Goal: Information Seeking & Learning: Learn about a topic

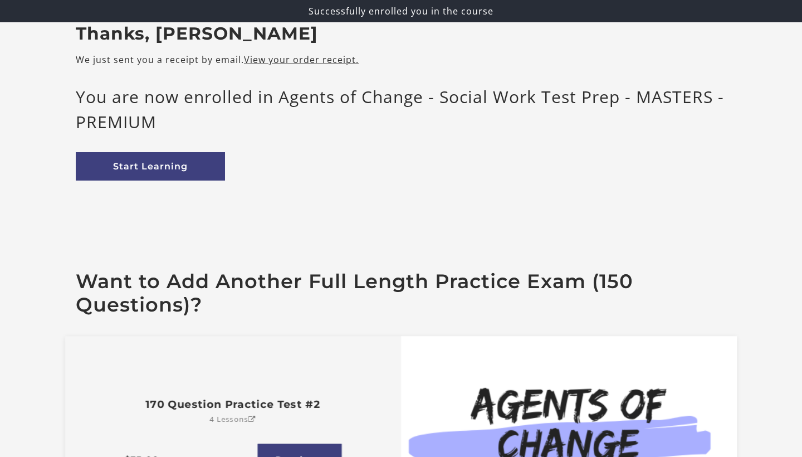
scroll to position [82, 0]
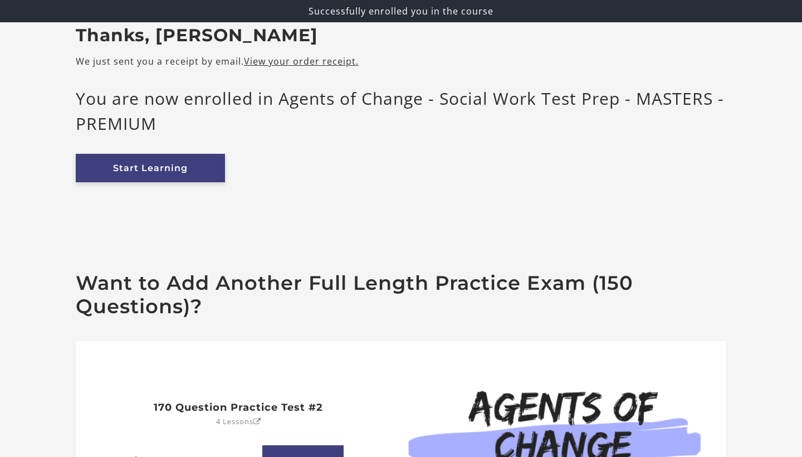
click at [179, 177] on link "Start Learning" at bounding box center [150, 168] width 149 height 28
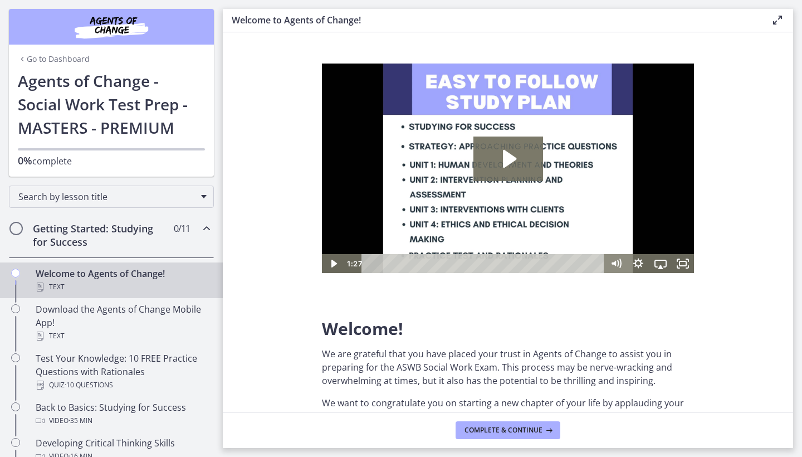
click at [138, 236] on h2 "Getting Started: Studying for Success" at bounding box center [101, 235] width 136 height 27
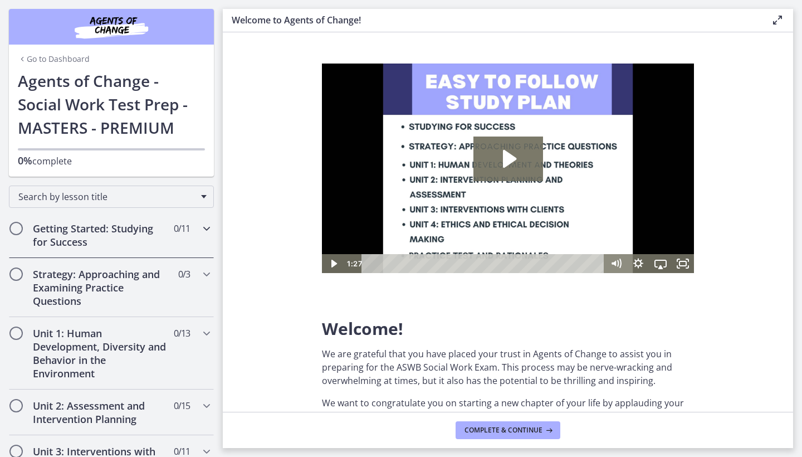
click at [17, 225] on span "Chapters" at bounding box center [16, 228] width 11 height 11
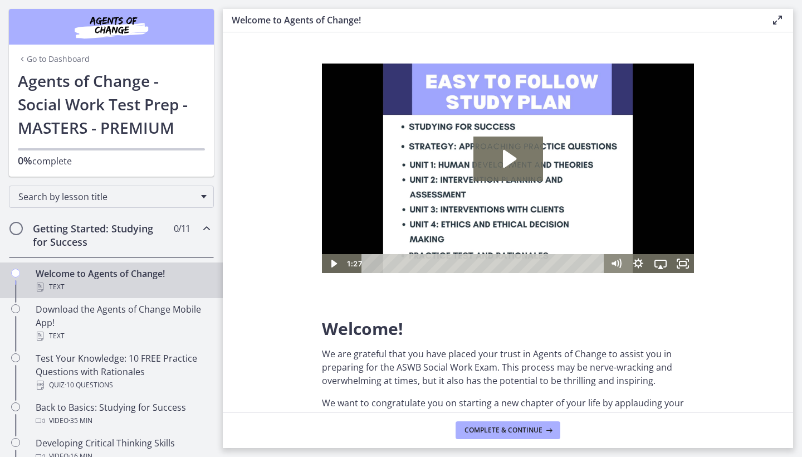
click at [116, 286] on div "Text" at bounding box center [123, 286] width 174 height 13
click at [500, 161] on icon "Play Video: c1o6hcmjueu5qasqsu00.mp4" at bounding box center [509, 159] width 70 height 45
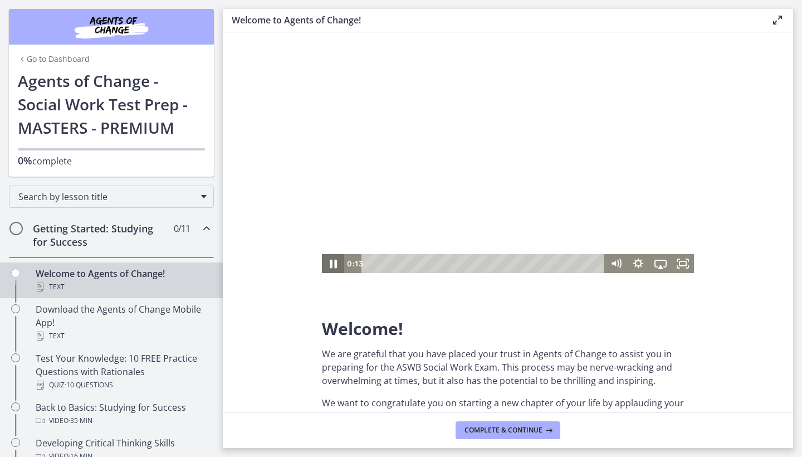
click at [335, 259] on icon "Pause" at bounding box center [333, 263] width 27 height 23
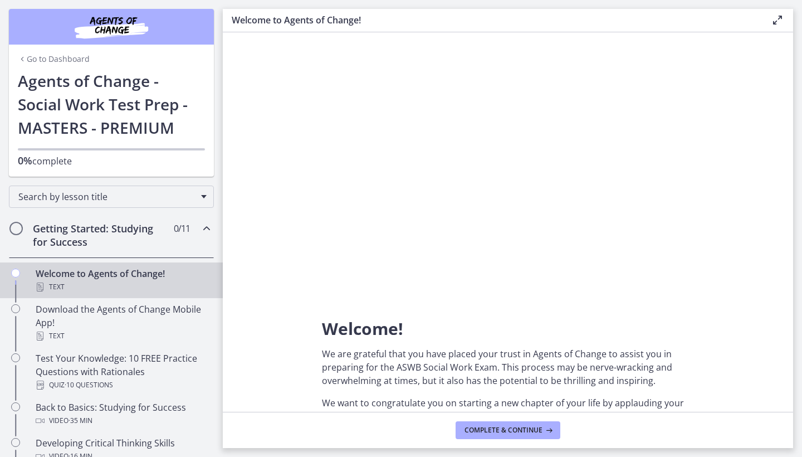
click at [155, 30] on img "Chapters" at bounding box center [112, 26] width 134 height 27
click at [55, 58] on link "Go to Dashboard" at bounding box center [54, 58] width 72 height 11
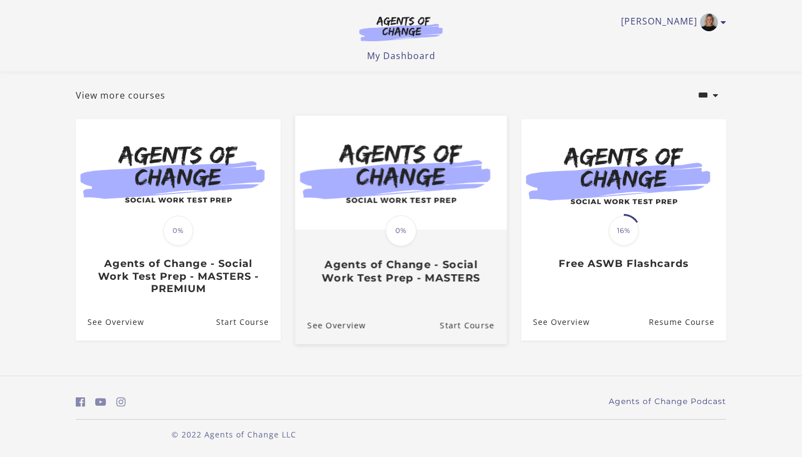
scroll to position [55, 0]
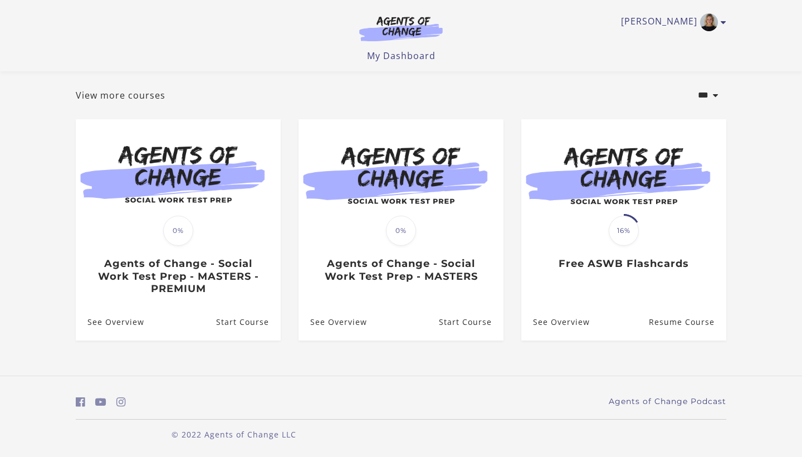
click at [414, 23] on img at bounding box center [401, 29] width 107 height 26
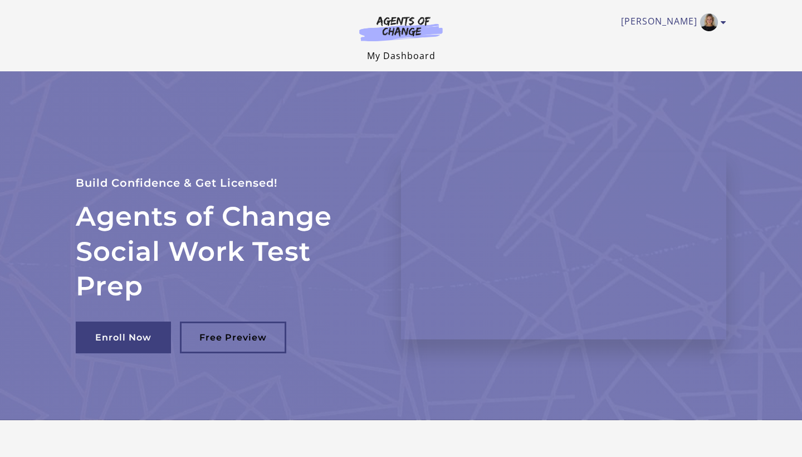
click at [418, 50] on link "My Dashboard" at bounding box center [401, 56] width 69 height 12
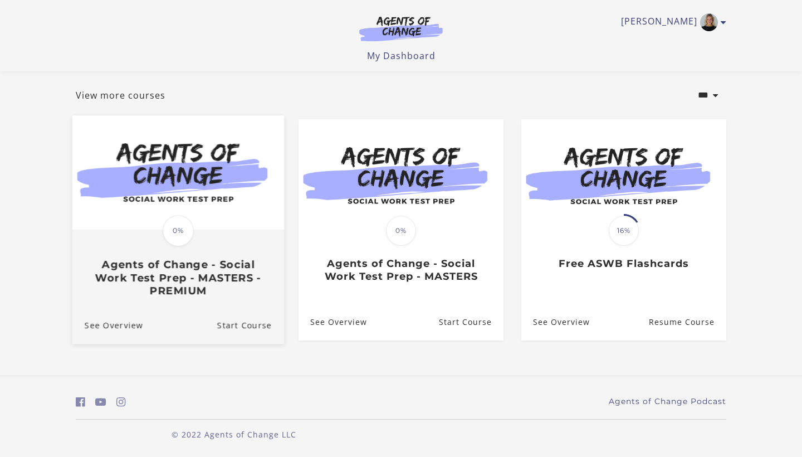
scroll to position [55, 0]
click at [210, 178] on img at bounding box center [178, 172] width 212 height 114
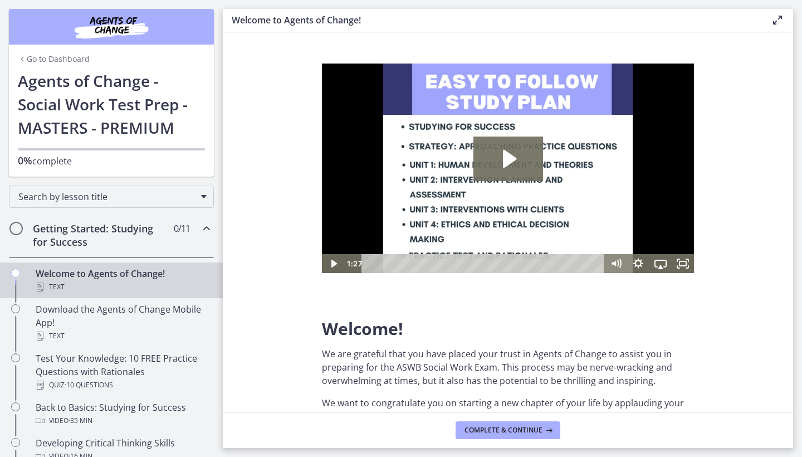
click at [505, 191] on img at bounding box center [508, 168] width 372 height 209
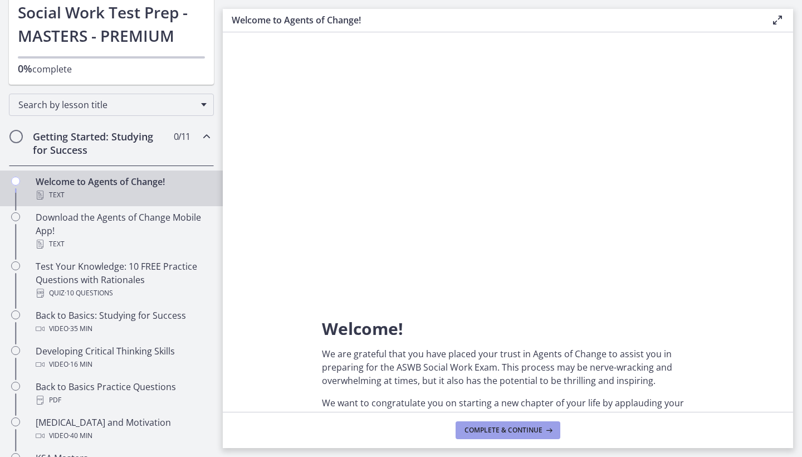
click at [514, 435] on button "Complete & continue" at bounding box center [508, 430] width 105 height 18
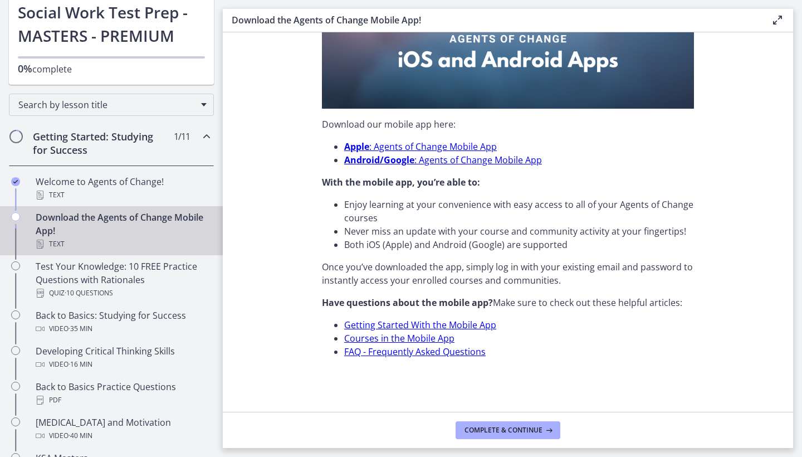
scroll to position [303, 0]
click at [505, 431] on span "Complete & continue" at bounding box center [504, 430] width 78 height 9
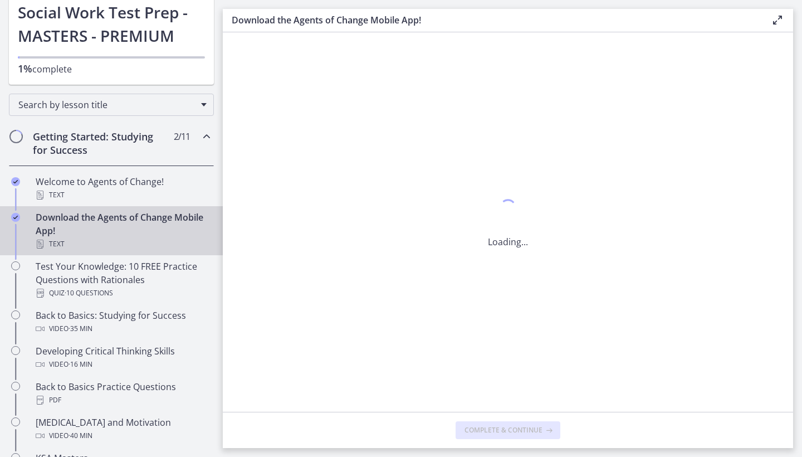
scroll to position [0, 0]
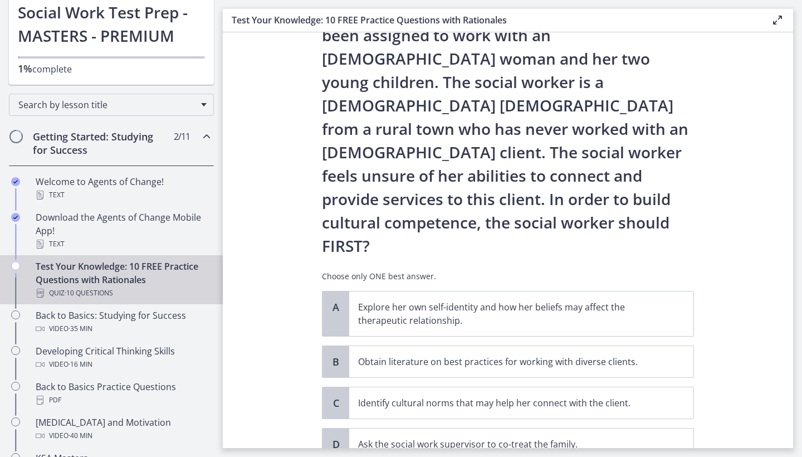
scroll to position [72, 0]
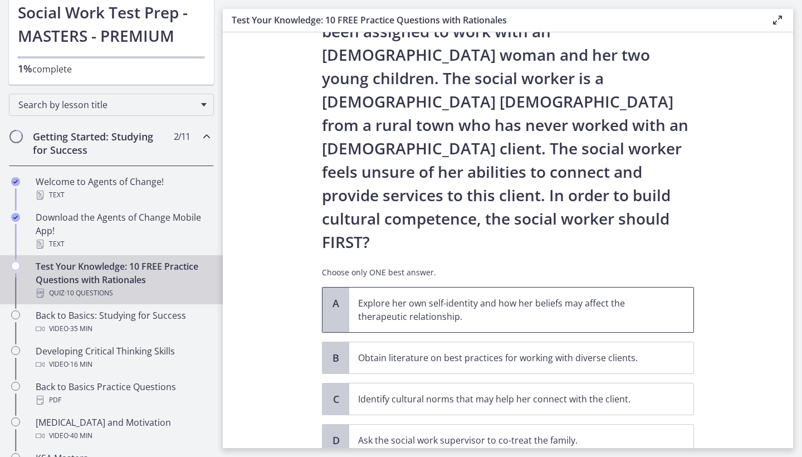
click at [488, 296] on p "Explore her own self-identity and how her beliefs may affect the therapeutic re…" at bounding box center [510, 309] width 304 height 27
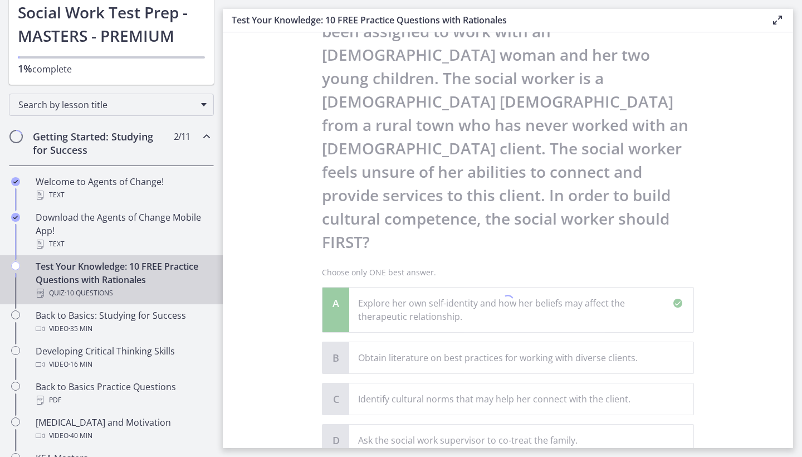
scroll to position [244, 0]
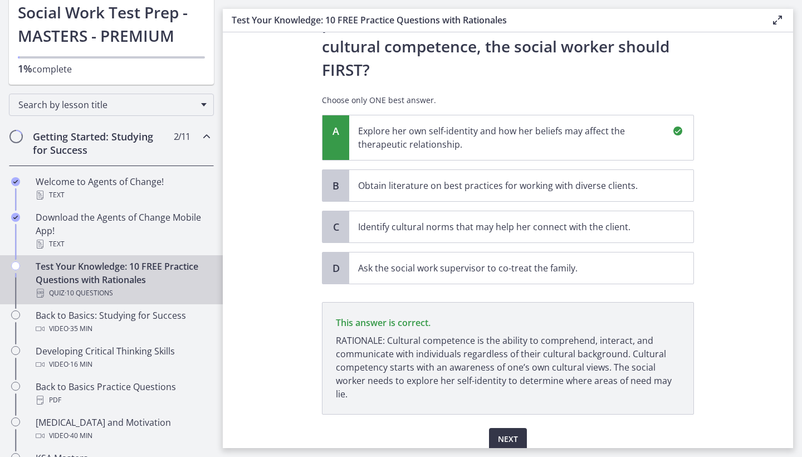
click at [508, 432] on span "Next" at bounding box center [508, 438] width 20 height 13
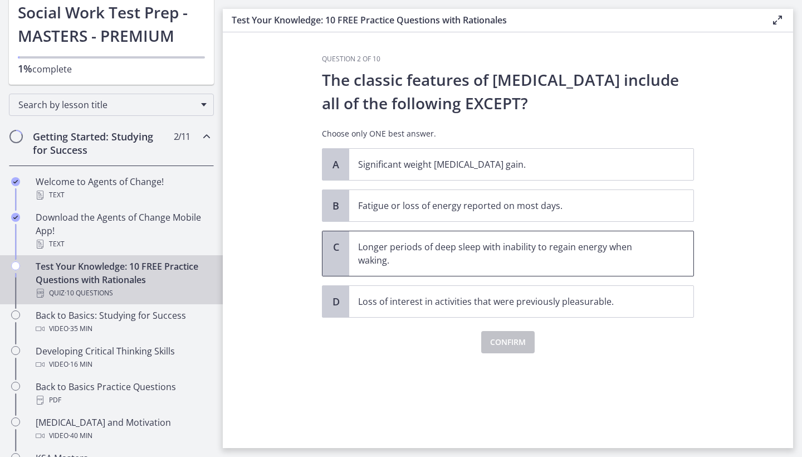
click at [536, 253] on p "Longer periods of deep sleep with inability to regain energy when waking." at bounding box center [510, 253] width 304 height 27
click at [508, 345] on span "Confirm" at bounding box center [508, 341] width 36 height 13
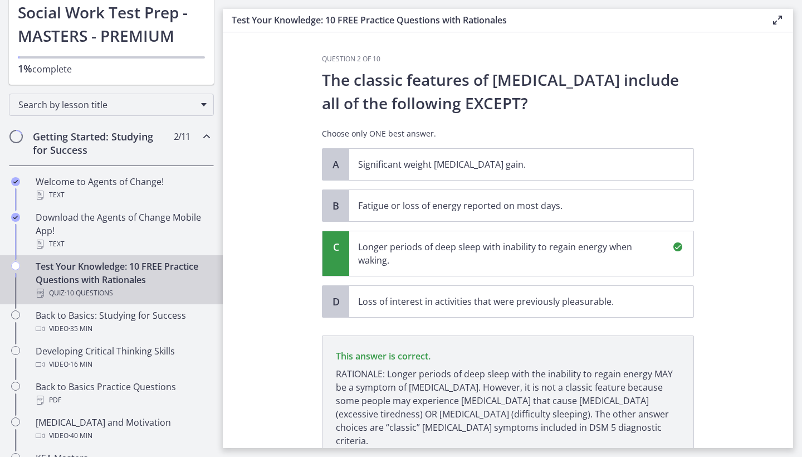
scroll to position [80, 0]
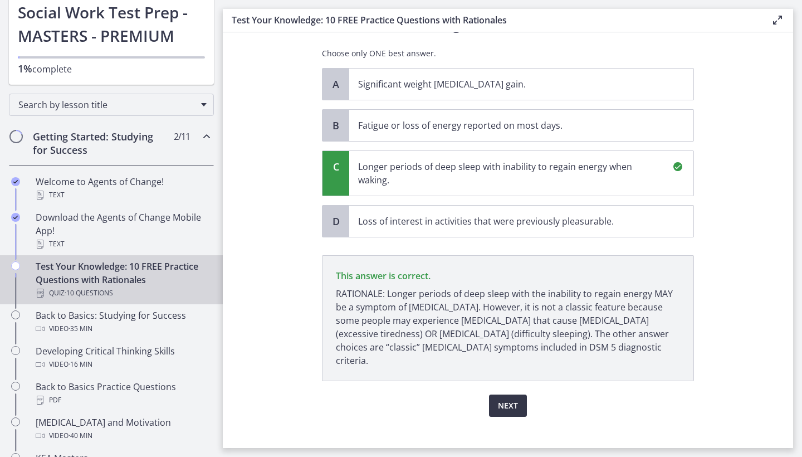
click at [497, 394] on button "Next" at bounding box center [508, 405] width 38 height 22
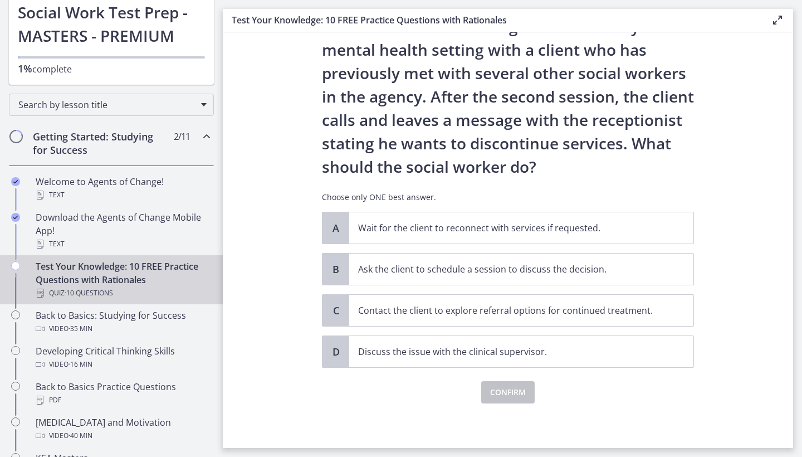
scroll to position [53, 0]
click at [536, 272] on p "Ask the client to schedule a session to discuss the decision." at bounding box center [510, 268] width 304 height 13
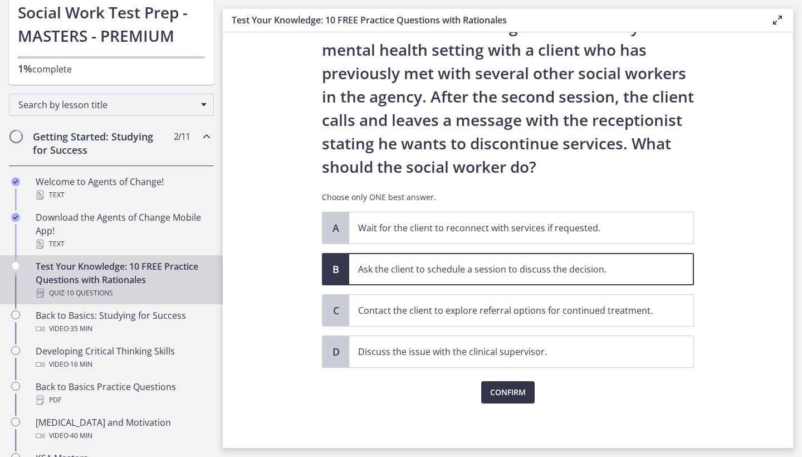
click at [510, 393] on span "Confirm" at bounding box center [508, 392] width 36 height 13
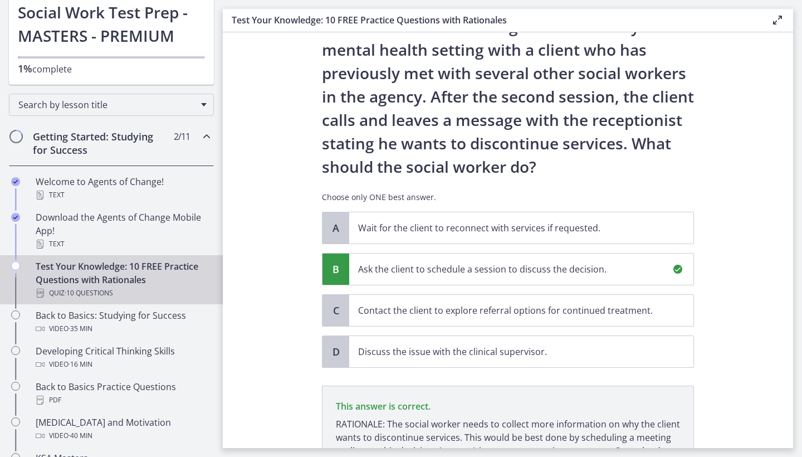
scroll to position [184, 0]
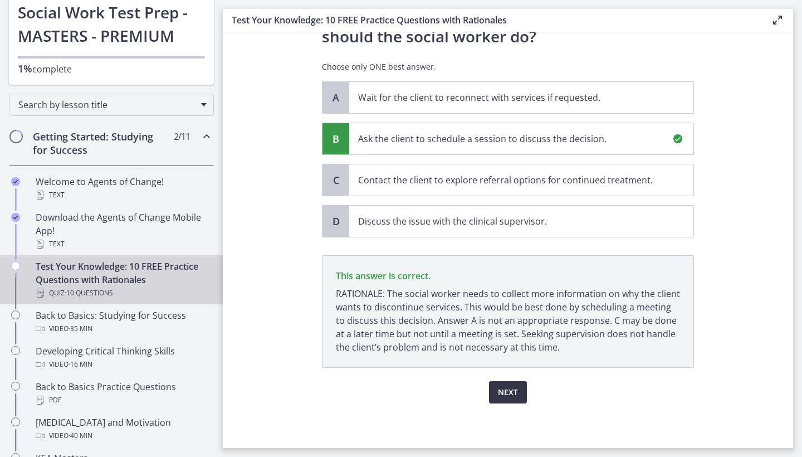
click at [510, 393] on span "Next" at bounding box center [508, 392] width 20 height 13
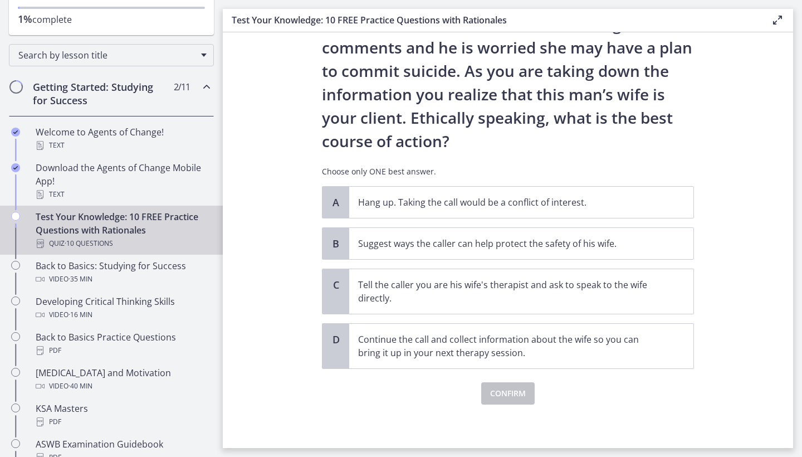
scroll to position [103, 0]
click at [462, 243] on p "Suggest ways the caller can help protect the safety of his wife." at bounding box center [510, 242] width 304 height 13
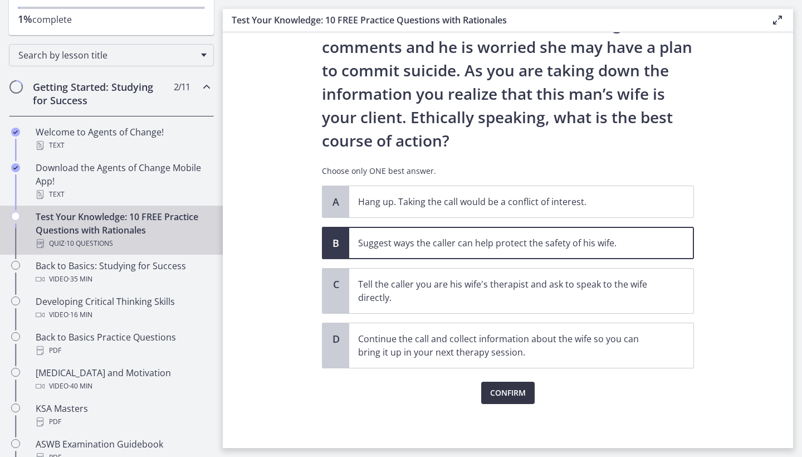
click at [503, 391] on span "Confirm" at bounding box center [508, 392] width 36 height 13
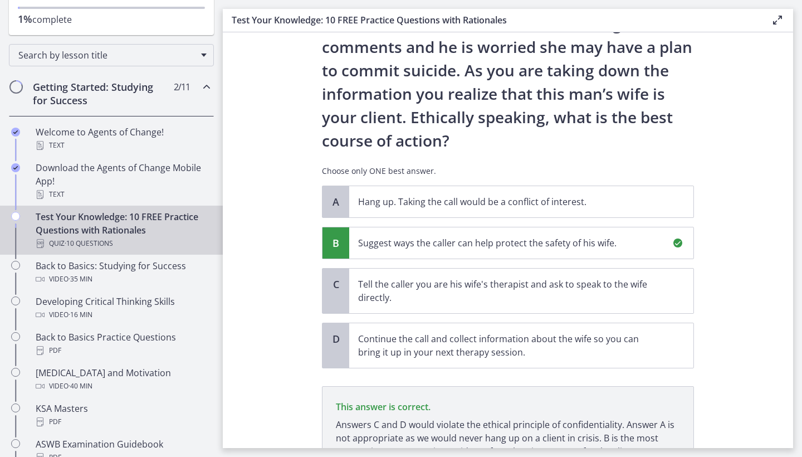
scroll to position [207, 0]
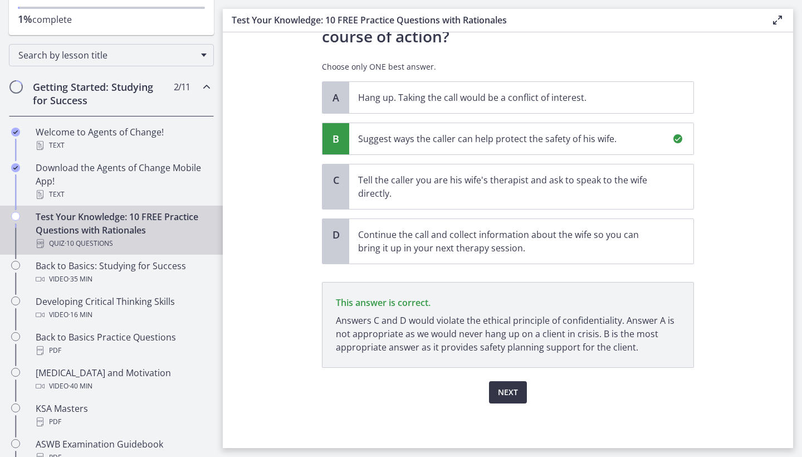
click at [504, 391] on span "Next" at bounding box center [508, 392] width 20 height 13
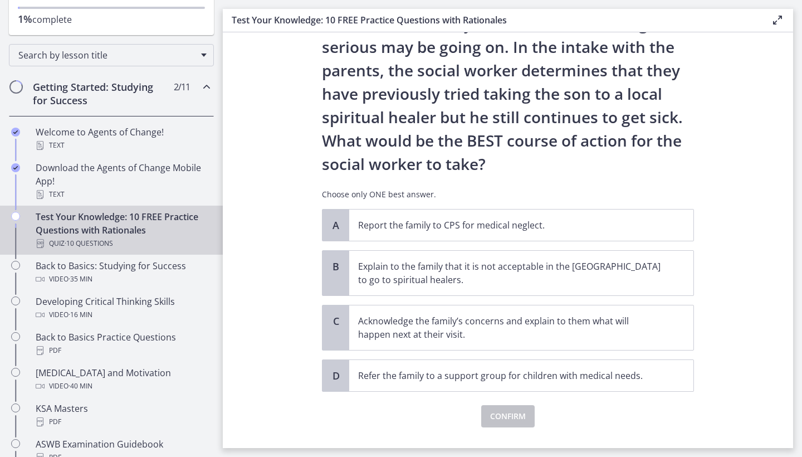
scroll to position [158, 0]
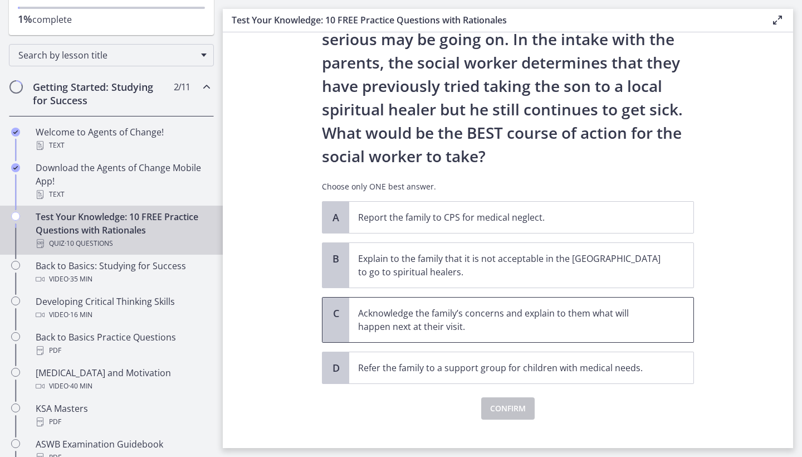
click at [511, 328] on p "Acknowledge the family’s concerns and explain to them what will happen next at …" at bounding box center [510, 319] width 304 height 27
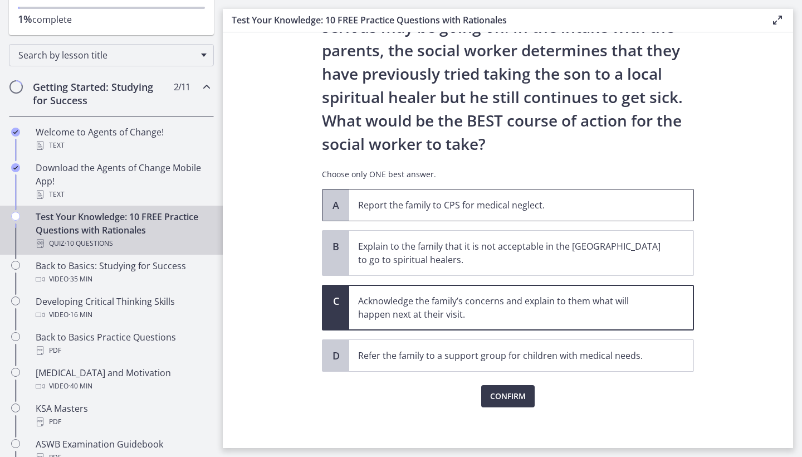
scroll to position [173, 0]
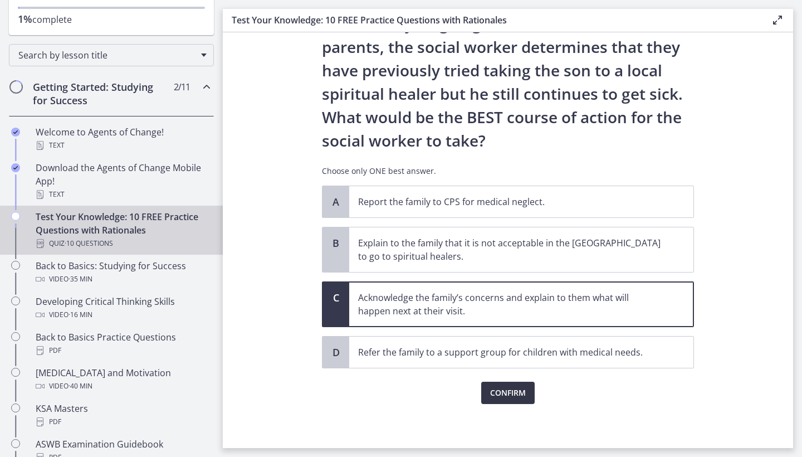
click at [503, 398] on span "Confirm" at bounding box center [508, 392] width 36 height 13
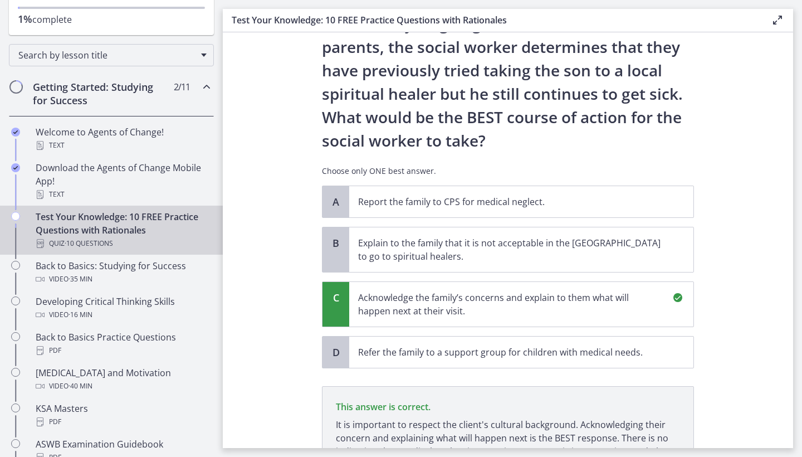
scroll to position [304, 0]
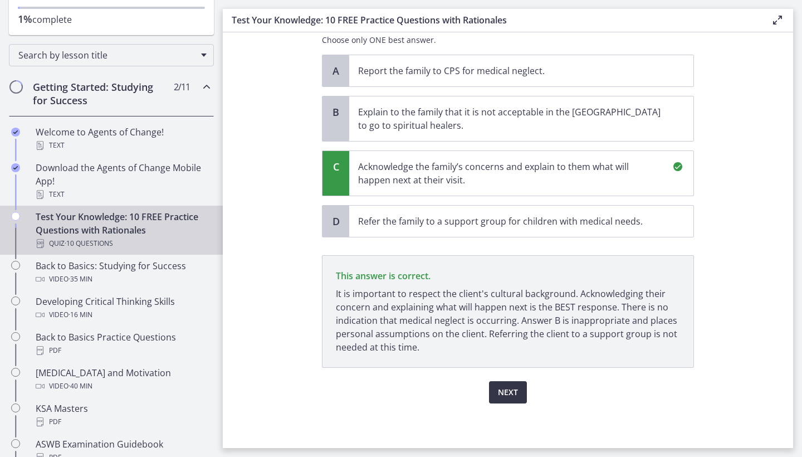
click at [504, 388] on span "Next" at bounding box center [508, 392] width 20 height 13
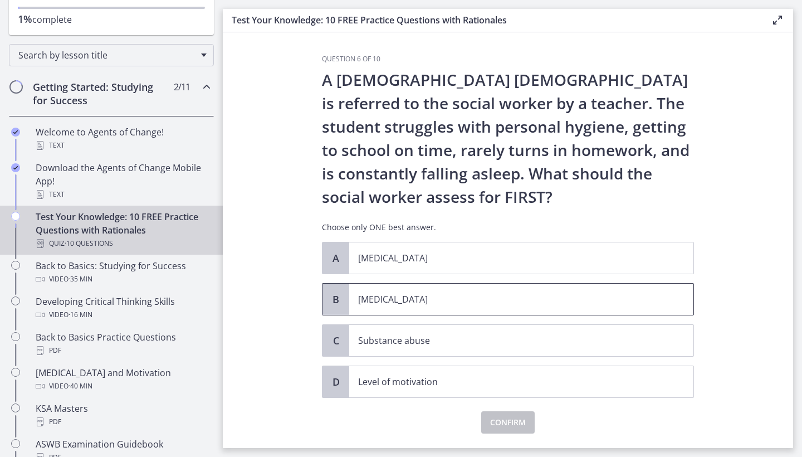
click at [446, 303] on p "Child neglect" at bounding box center [510, 299] width 304 height 13
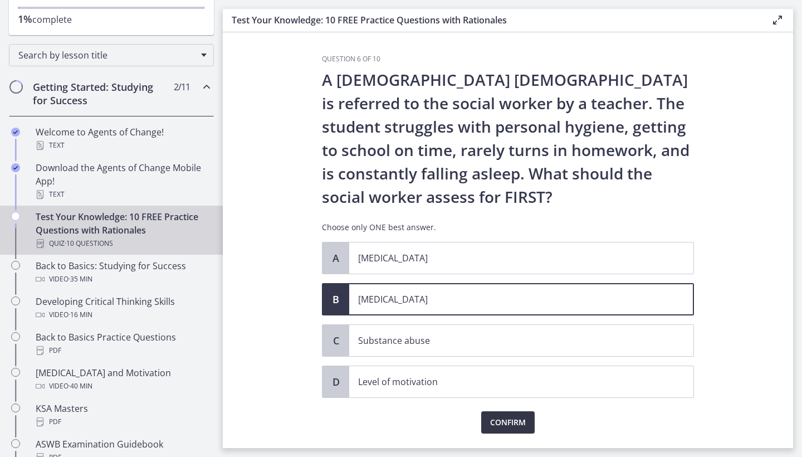
click at [506, 429] on button "Confirm" at bounding box center [507, 422] width 53 height 22
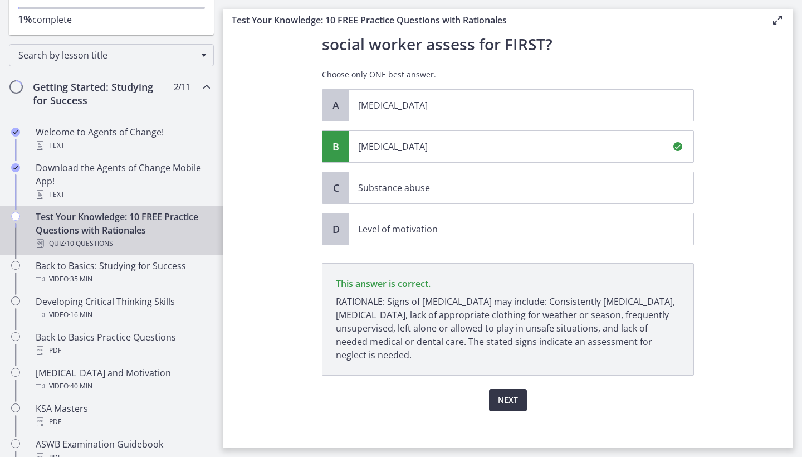
scroll to position [160, 0]
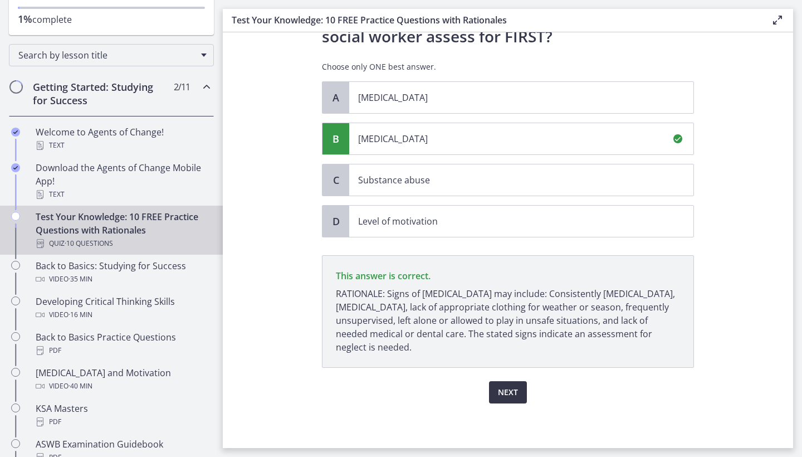
click at [509, 392] on span "Next" at bounding box center [508, 392] width 20 height 13
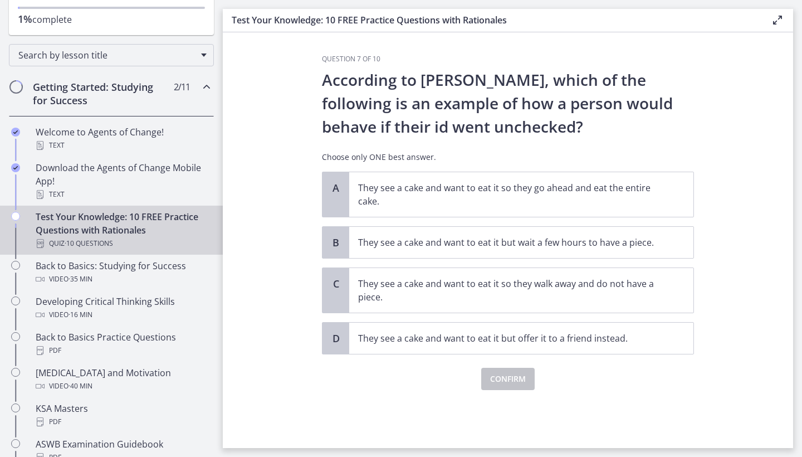
scroll to position [0, 0]
click at [566, 206] on p "They see a cake and want to eat it so they go ahead and eat the entire cake." at bounding box center [510, 194] width 304 height 27
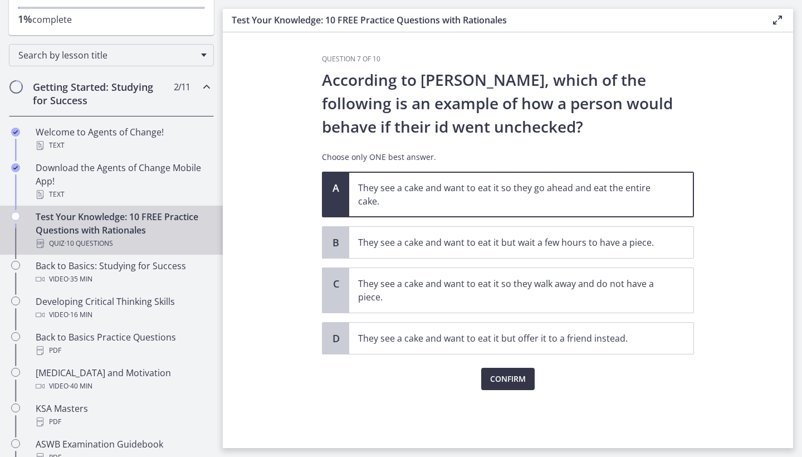
click at [504, 381] on span "Confirm" at bounding box center [508, 378] width 36 height 13
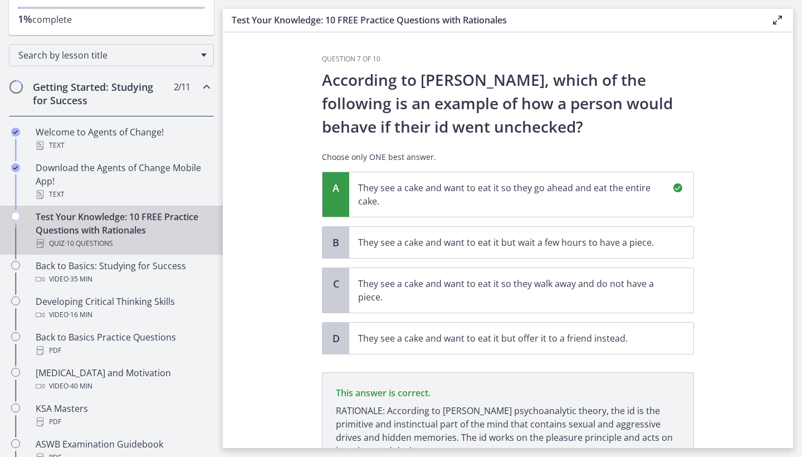
scroll to position [104, 0]
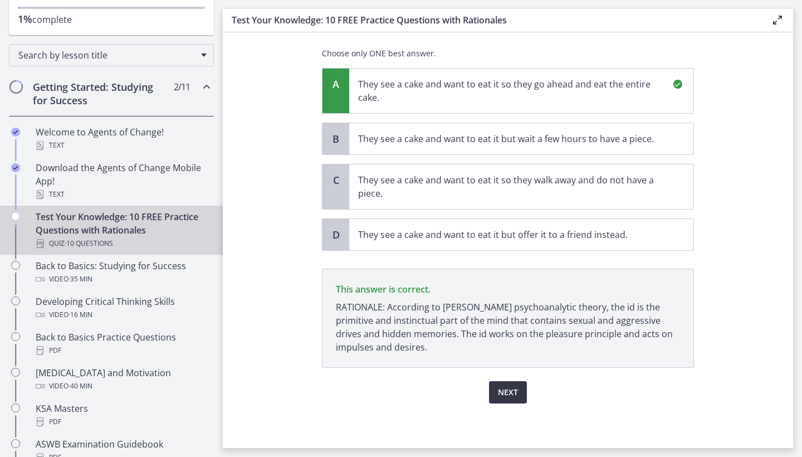
click at [504, 398] on span "Next" at bounding box center [508, 392] width 20 height 13
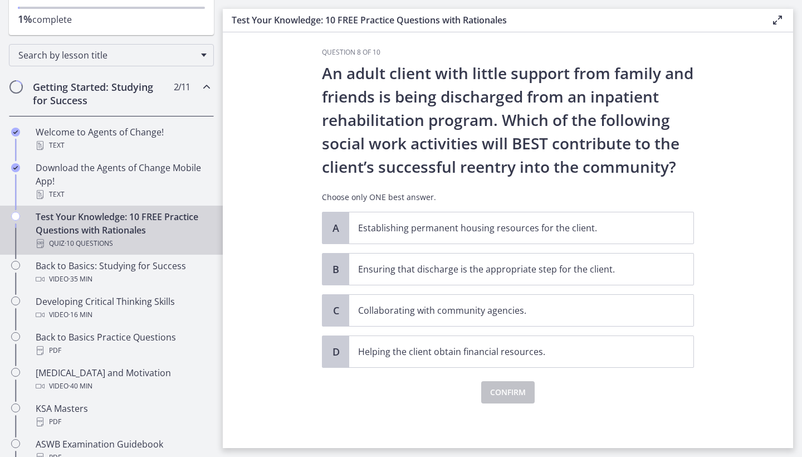
scroll to position [0, 0]
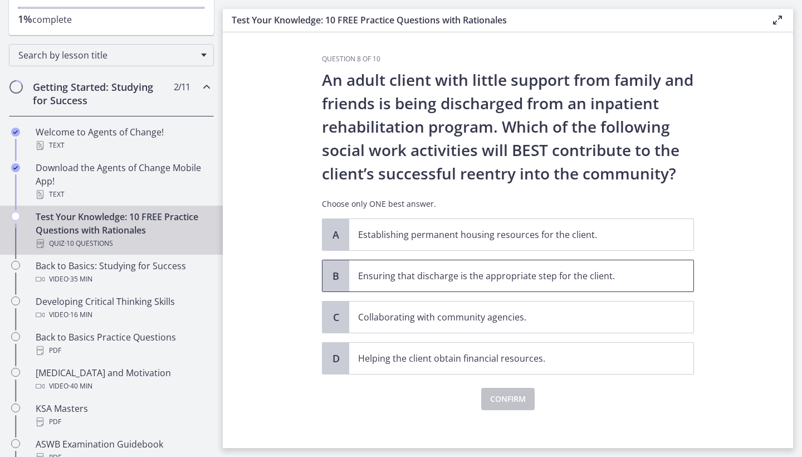
click at [568, 281] on p "Ensuring that discharge is the appropriate step for the client." at bounding box center [510, 275] width 304 height 13
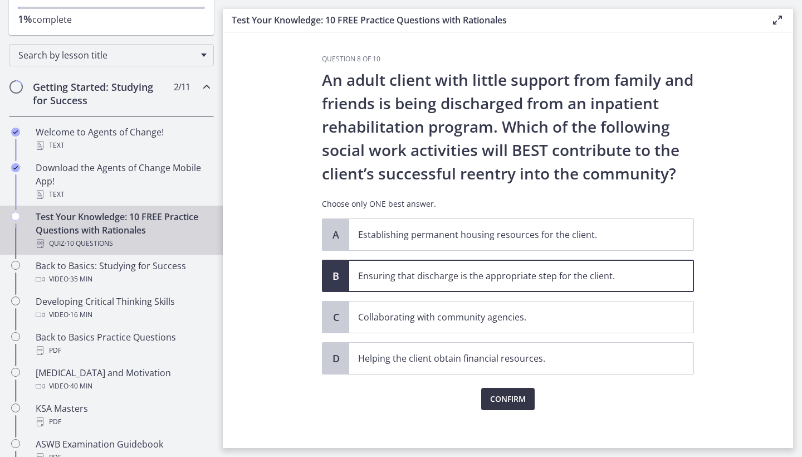
click at [515, 396] on span "Confirm" at bounding box center [508, 398] width 36 height 13
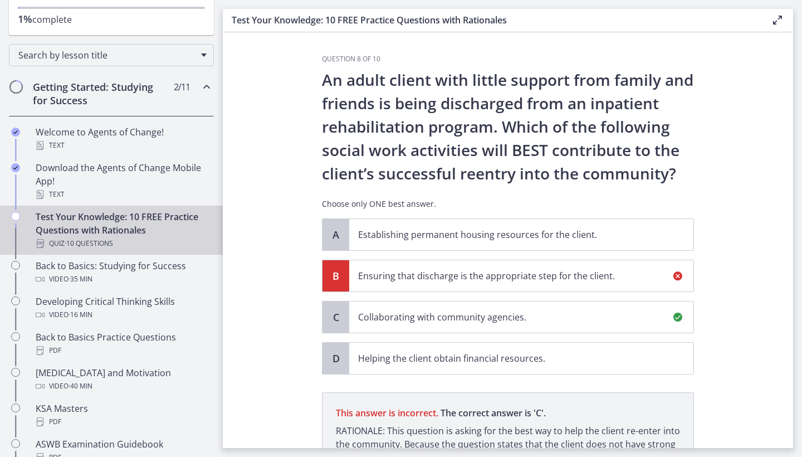
scroll to position [137, 0]
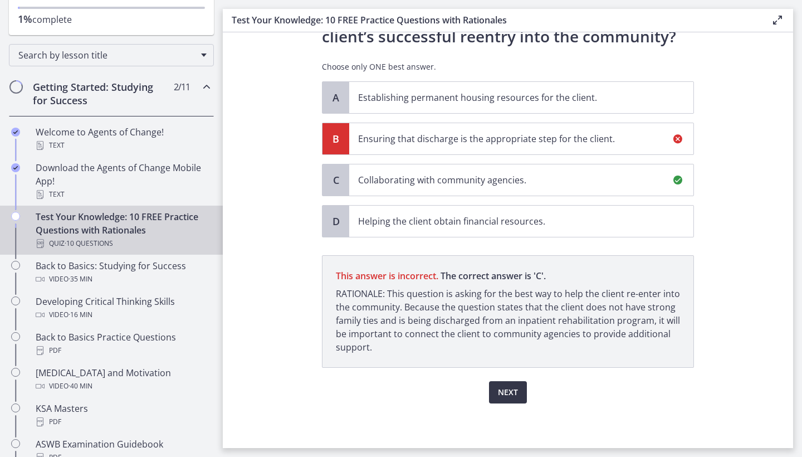
click at [508, 397] on span "Next" at bounding box center [508, 392] width 20 height 13
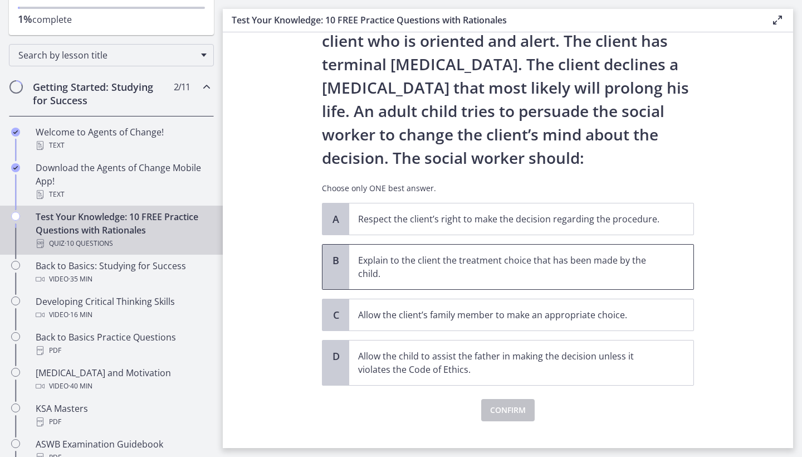
scroll to position [66, 0]
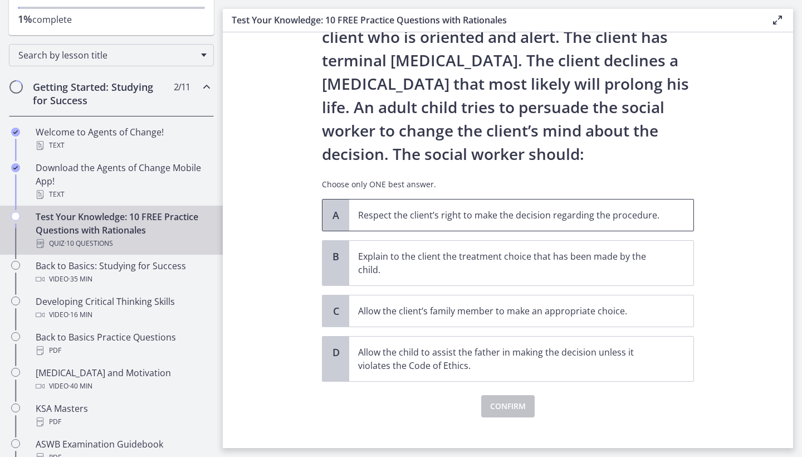
click at [646, 219] on p "Respect the client’s right to make the decision regarding the procedure." at bounding box center [510, 214] width 304 height 13
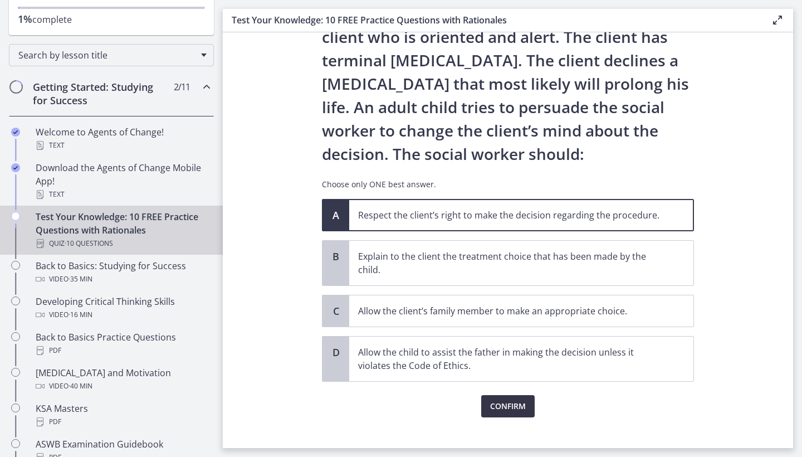
click at [516, 411] on span "Confirm" at bounding box center [508, 405] width 36 height 13
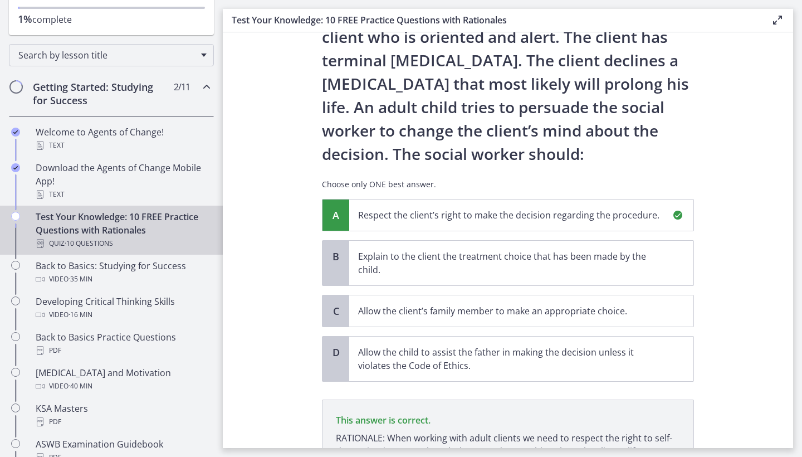
scroll to position [197, 0]
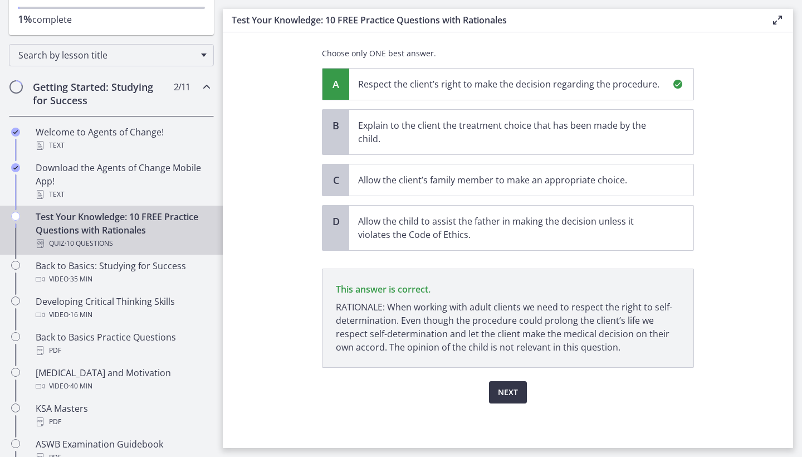
click at [507, 390] on span "Next" at bounding box center [508, 392] width 20 height 13
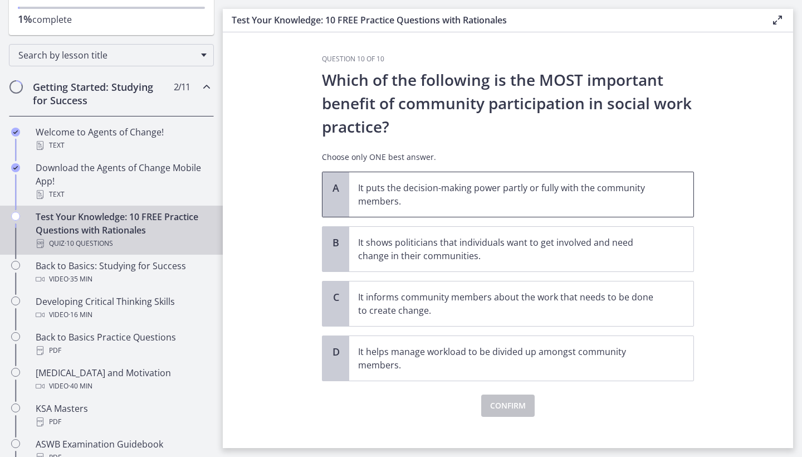
click at [581, 196] on p "It puts the decision-making power partly or fully with the community members." at bounding box center [510, 194] width 304 height 27
click at [512, 411] on span "Confirm" at bounding box center [508, 405] width 36 height 13
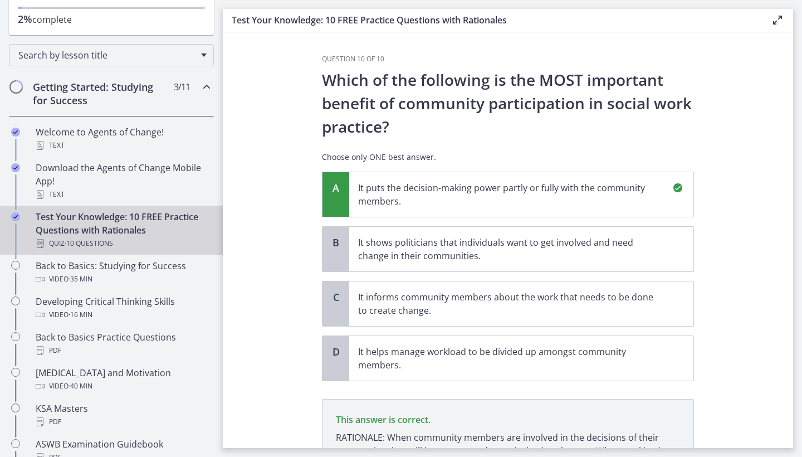
scroll to position [130, 0]
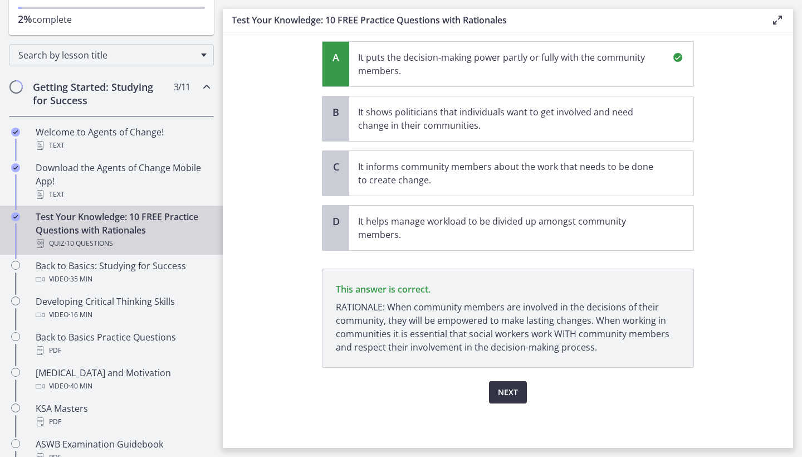
click at [510, 399] on button "Next" at bounding box center [508, 392] width 38 height 22
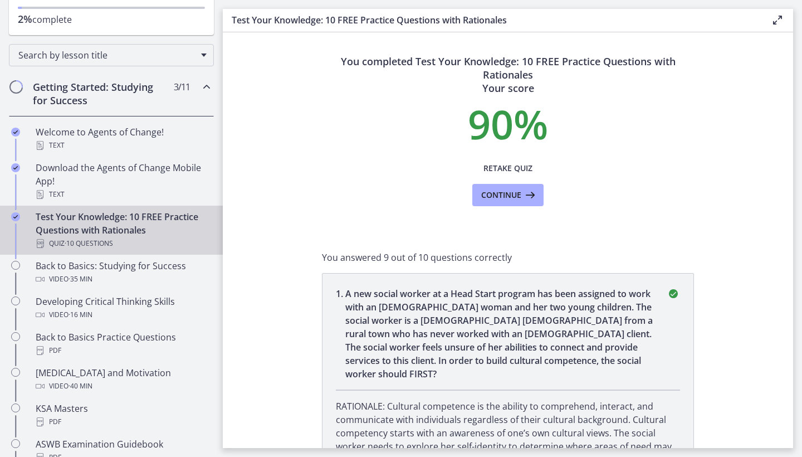
scroll to position [0, 0]
click at [510, 194] on span "Continue" at bounding box center [501, 194] width 40 height 13
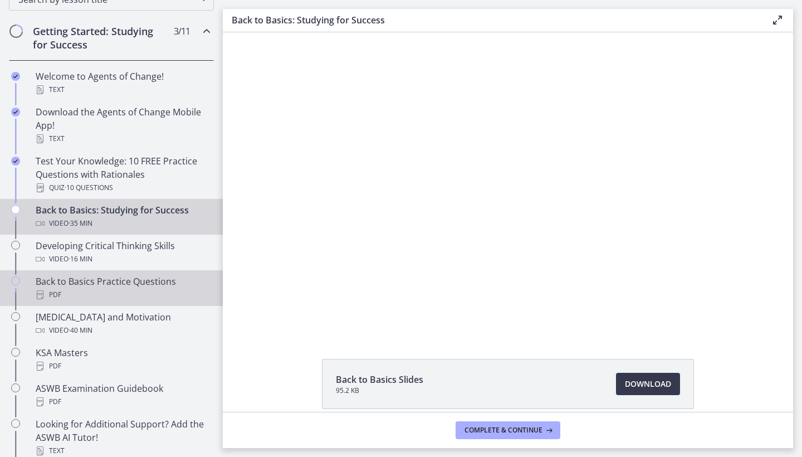
scroll to position [223, 0]
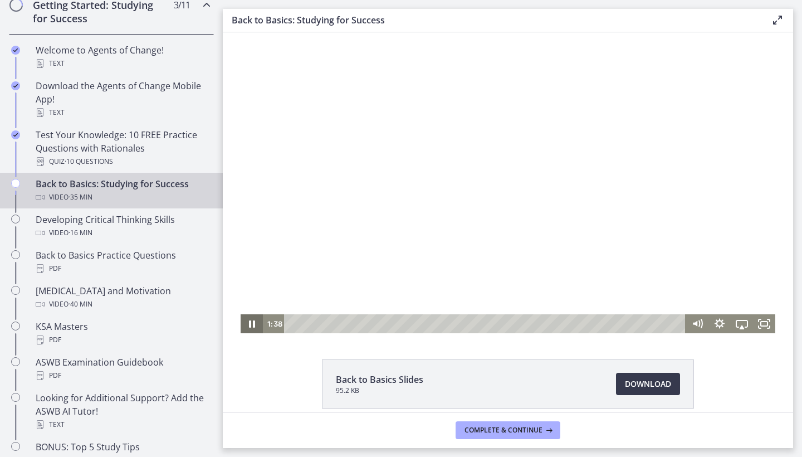
click at [254, 321] on icon "Pause" at bounding box center [252, 323] width 6 height 7
click at [250, 325] on icon "Play Video" at bounding box center [253, 323] width 7 height 9
click at [253, 323] on icon "Pause" at bounding box center [252, 323] width 22 height 19
click at [253, 324] on icon "Play Video" at bounding box center [253, 323] width 7 height 9
click at [304, 324] on div "1:00" at bounding box center [487, 323] width 388 height 19
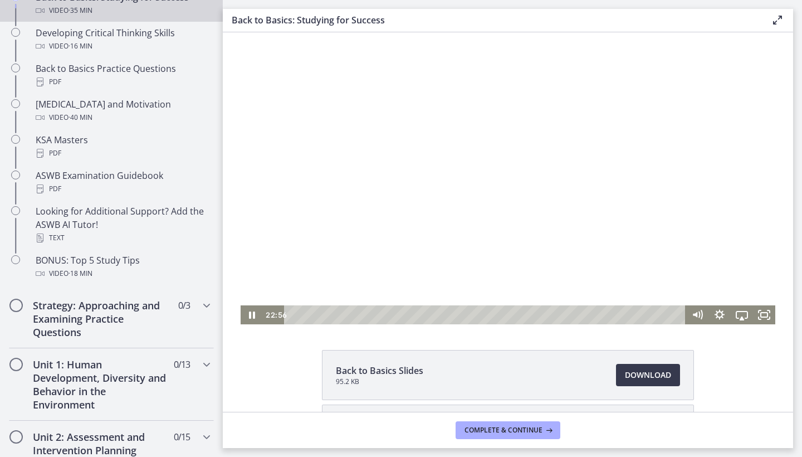
scroll to position [16, 0]
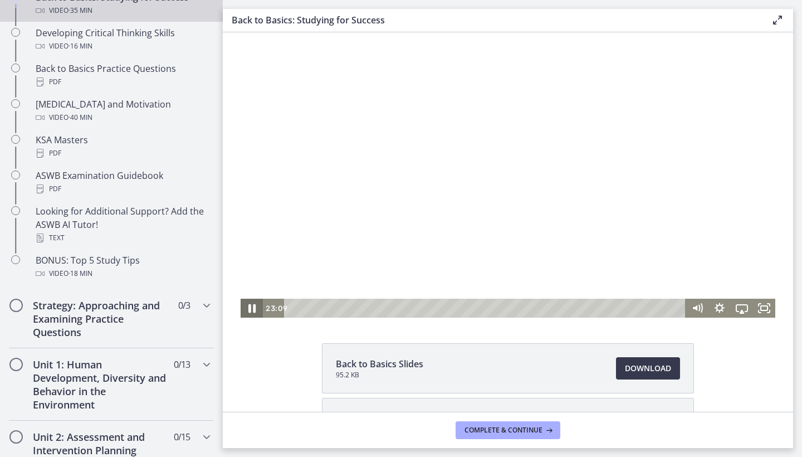
click at [249, 308] on icon "Pause" at bounding box center [251, 308] width 7 height 9
click at [636, 305] on div "31:15" at bounding box center [487, 308] width 388 height 19
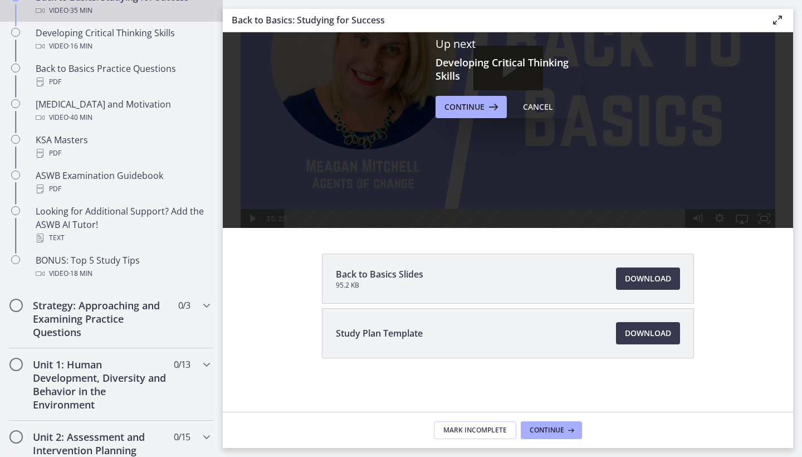
scroll to position [105, 0]
click at [559, 435] on button "Continue" at bounding box center [551, 430] width 61 height 18
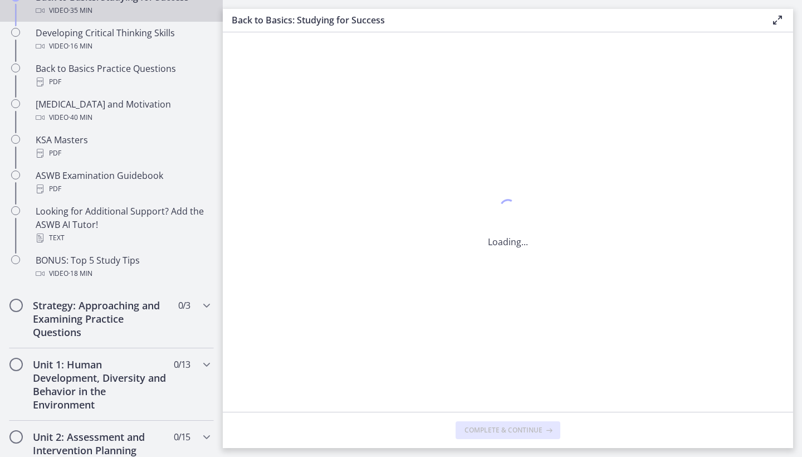
scroll to position [0, 0]
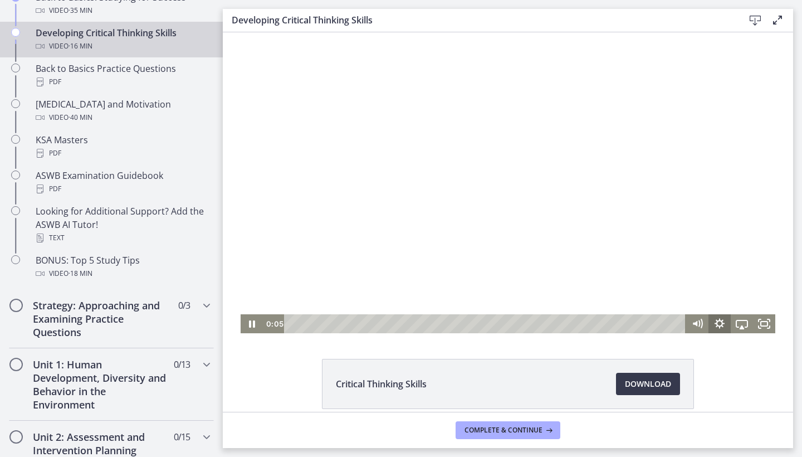
click at [718, 327] on icon "Show settings menu" at bounding box center [720, 323] width 22 height 19
click at [731, 371] on div "Critical Thinking Skills Download Opens in a new window" at bounding box center [508, 411] width 571 height 104
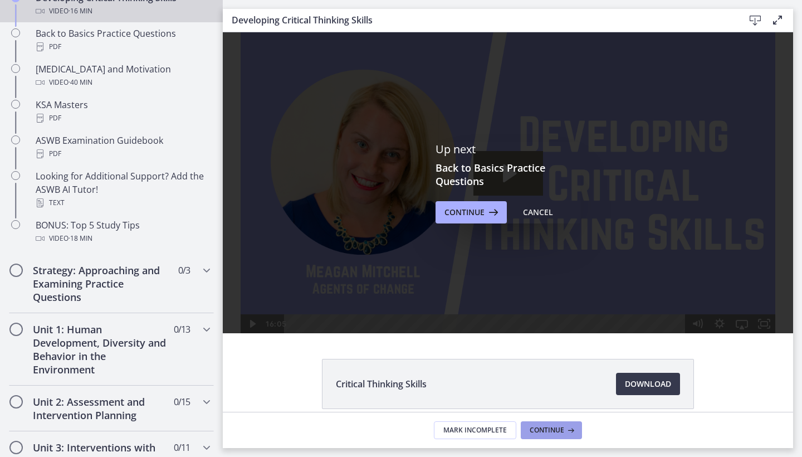
click at [548, 431] on span "Continue" at bounding box center [547, 430] width 35 height 9
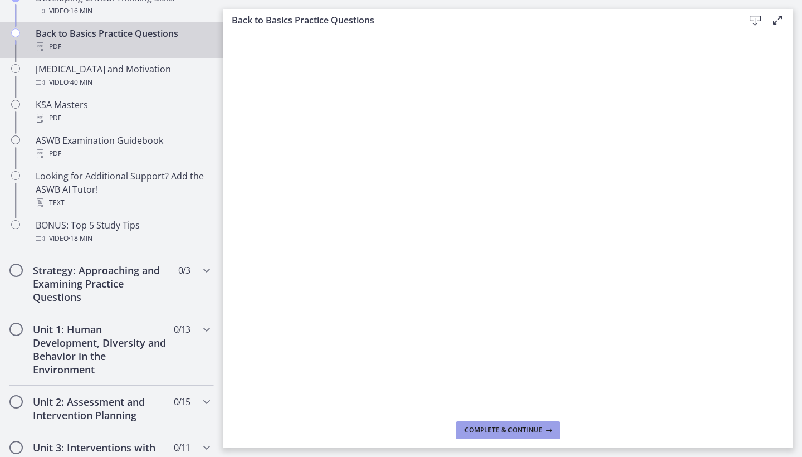
click at [501, 428] on span "Complete & continue" at bounding box center [504, 430] width 78 height 9
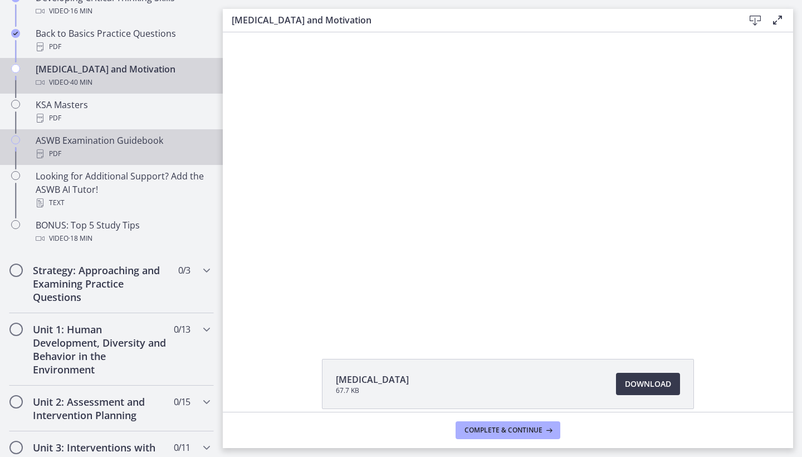
scroll to position [443, 0]
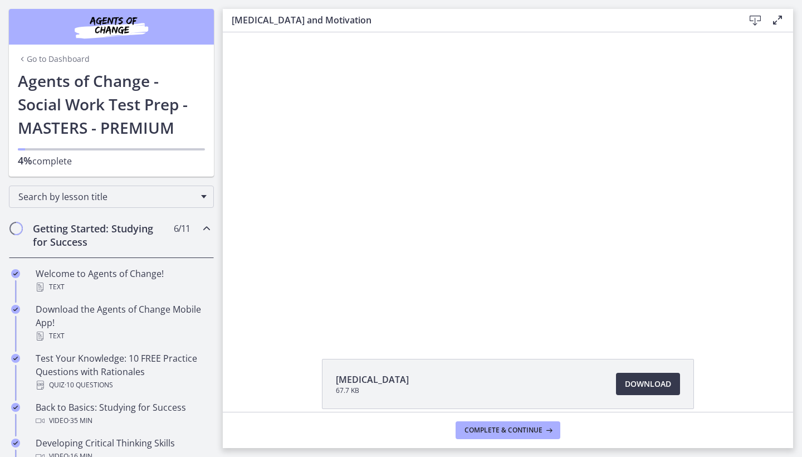
scroll to position [443, 0]
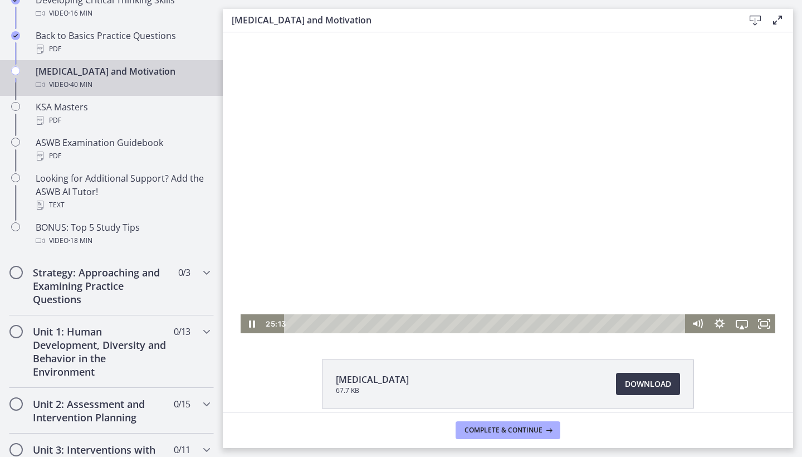
click at [551, 320] on div "Playbar" at bounding box center [487, 323] width 388 height 19
click at [563, 323] on div "27:52" at bounding box center [487, 323] width 388 height 19
click at [547, 178] on div at bounding box center [508, 182] width 535 height 301
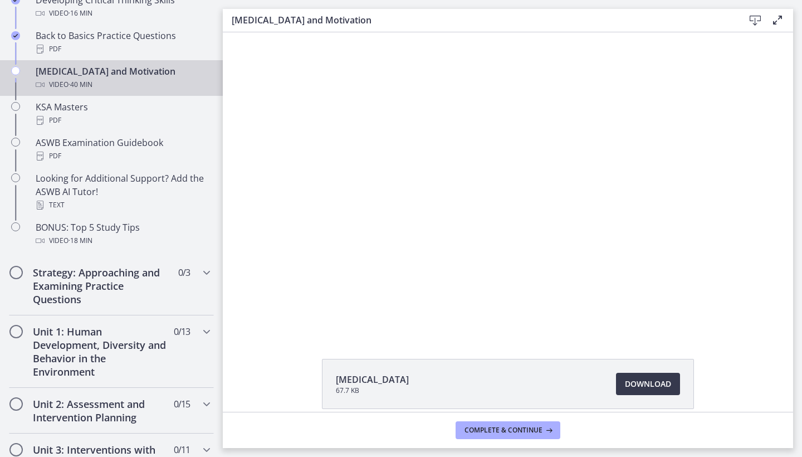
click at [241, 32] on button "Play Video: ctfe73eqvn4c72r5t540.mp4" at bounding box center [241, 32] width 1 height 1
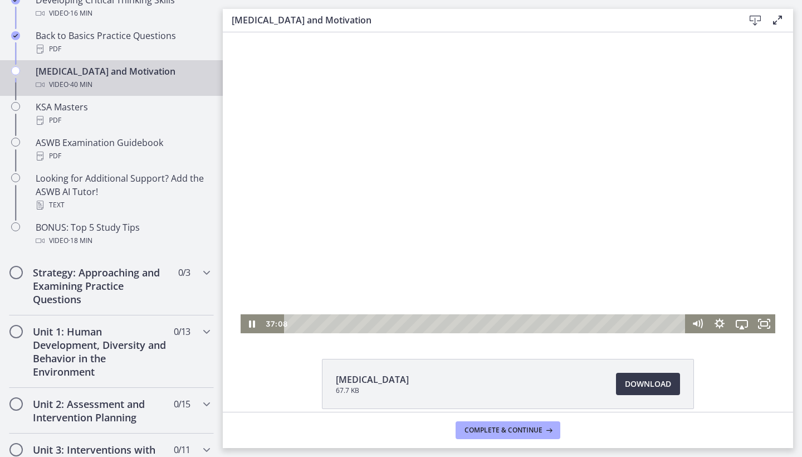
click at [241, 32] on button "Pause: ctfe73eqvn4c72r5t540.mp4" at bounding box center [241, 32] width 1 height 1
click at [650, 324] on div "Playbar" at bounding box center [652, 323] width 6 height 6
click at [633, 323] on div "35:13" at bounding box center [487, 323] width 388 height 19
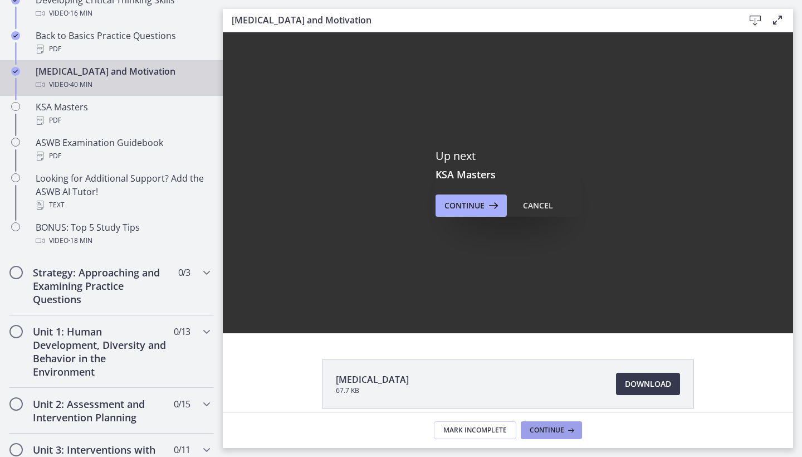
click at [550, 429] on span "Continue" at bounding box center [547, 430] width 35 height 9
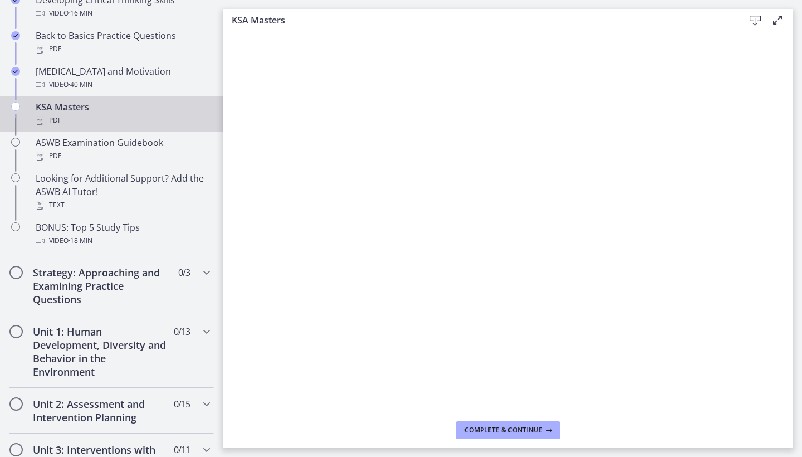
click at [611, 417] on footer "Complete & continue" at bounding box center [508, 430] width 571 height 36
click at [536, 426] on span "Complete & continue" at bounding box center [504, 430] width 78 height 9
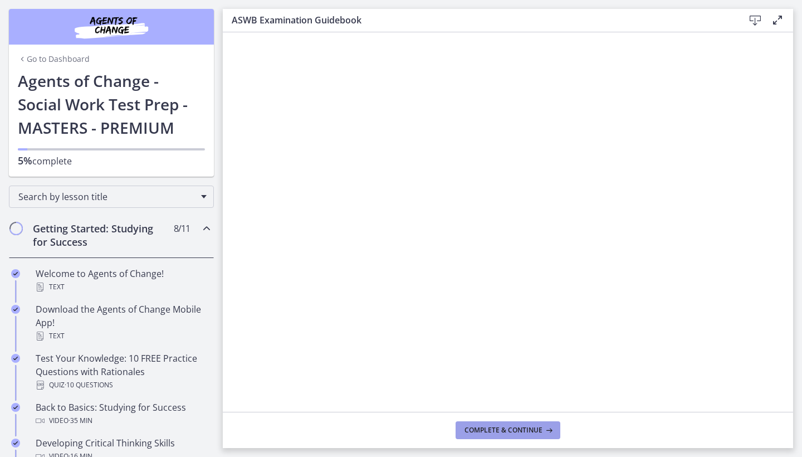
click at [505, 428] on span "Complete & continue" at bounding box center [504, 430] width 78 height 9
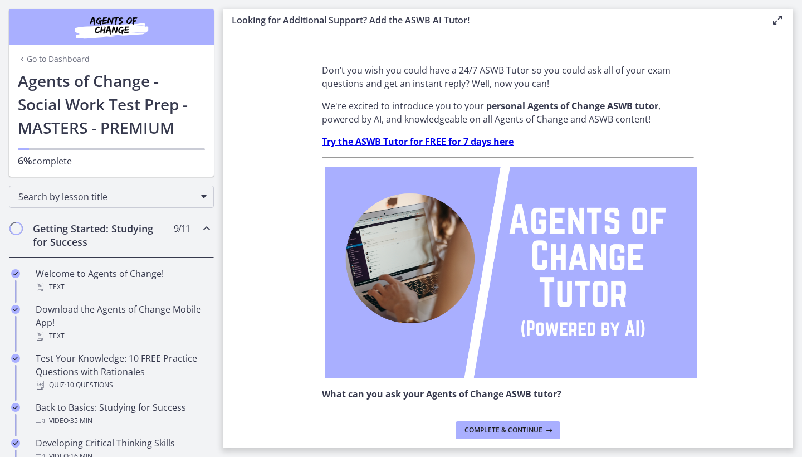
click at [505, 428] on span "Complete & continue" at bounding box center [504, 430] width 78 height 9
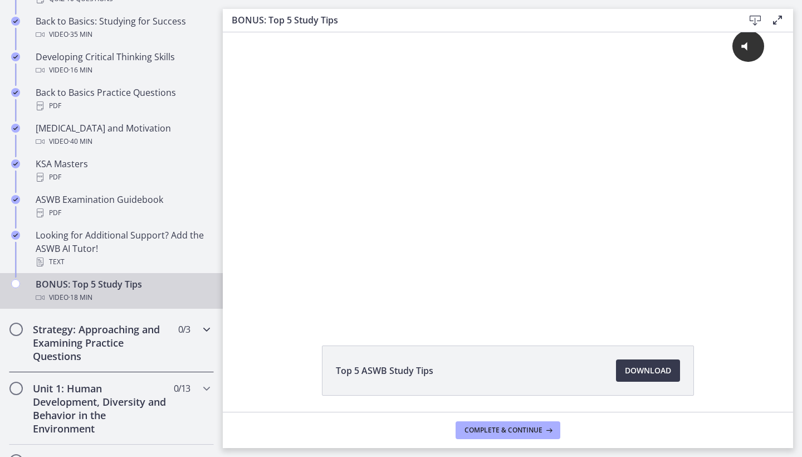
scroll to position [387, 0]
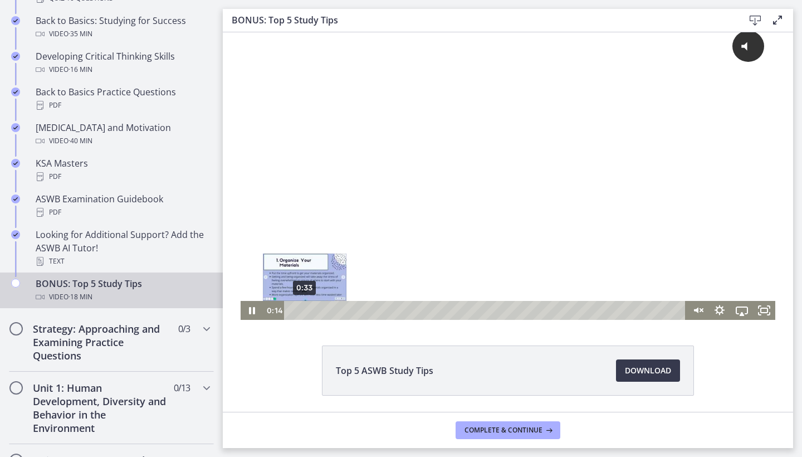
click at [305, 310] on div "0:33" at bounding box center [487, 310] width 388 height 19
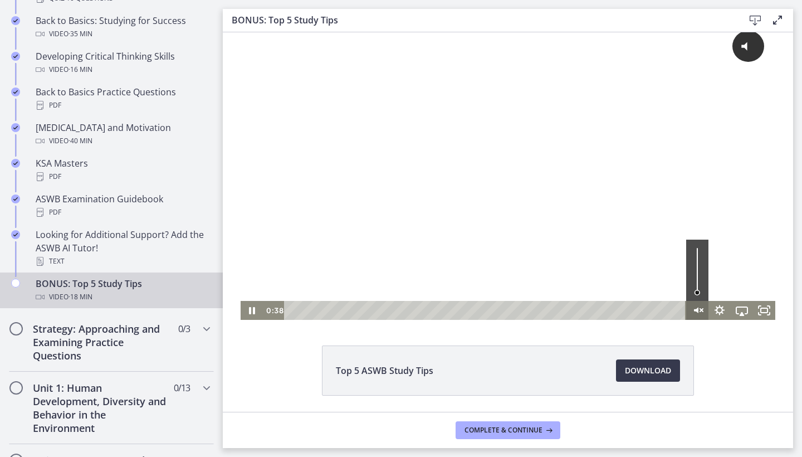
click at [698, 311] on icon "Unmute" at bounding box center [696, 311] width 4 height 6
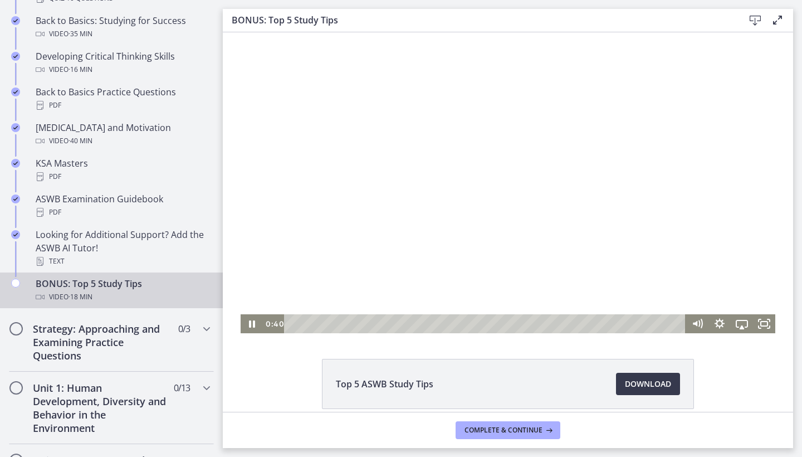
scroll to position [0, 0]
click at [338, 321] on div "2:05" at bounding box center [487, 323] width 388 height 19
click at [383, 313] on div at bounding box center [508, 182] width 535 height 301
click at [398, 320] on div "4:51" at bounding box center [487, 323] width 388 height 19
click at [514, 320] on div "10:09" at bounding box center [487, 323] width 388 height 19
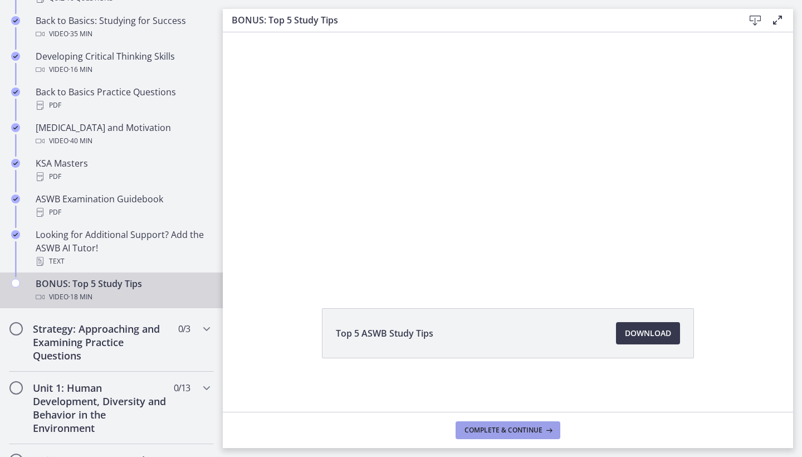
scroll to position [51, 0]
click at [508, 428] on span "Complete & continue" at bounding box center [504, 430] width 78 height 9
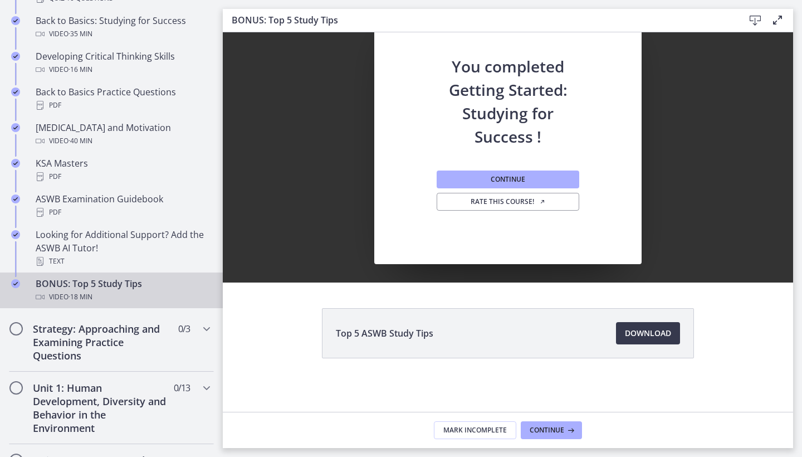
scroll to position [0, 0]
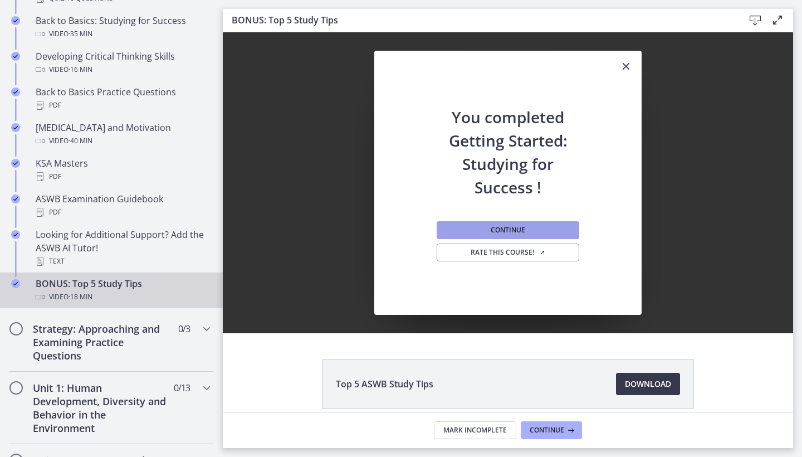
click at [488, 226] on button "Continue" at bounding box center [508, 230] width 143 height 18
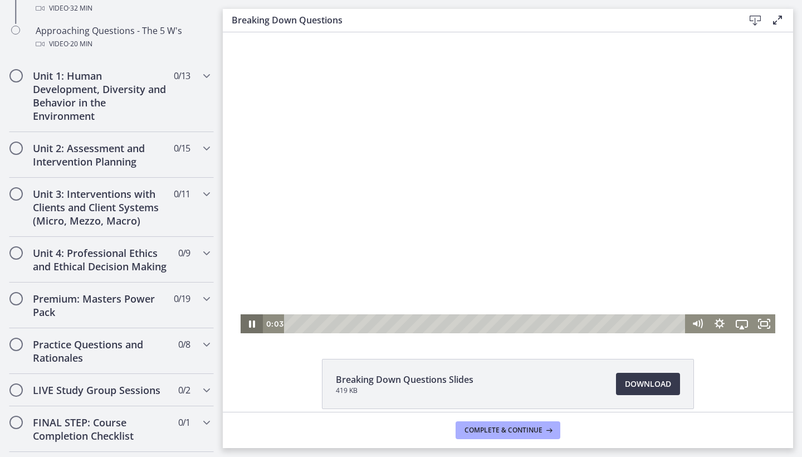
click at [253, 323] on icon "Pause" at bounding box center [252, 323] width 22 height 19
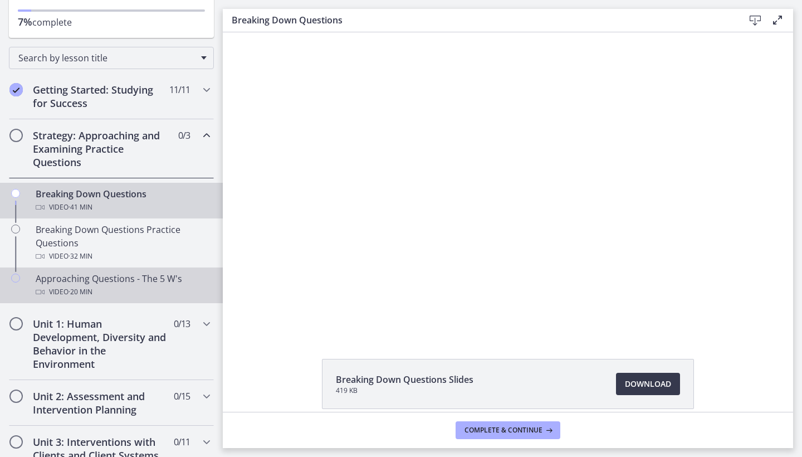
scroll to position [159, 0]
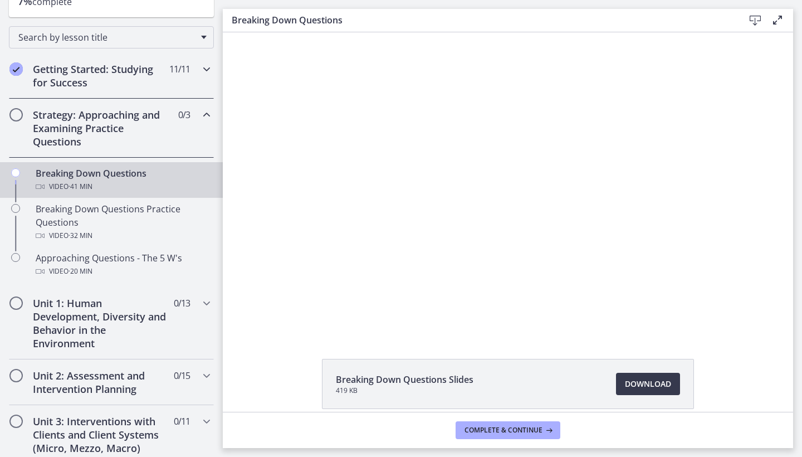
click at [204, 70] on icon "Chapters" at bounding box center [206, 68] width 13 height 13
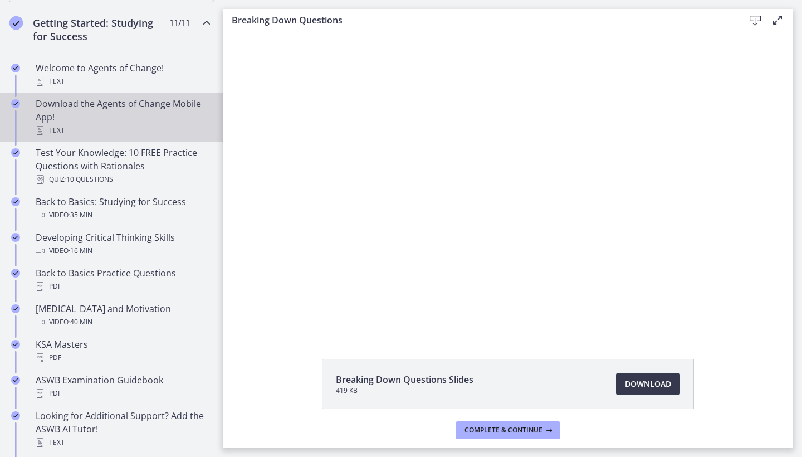
scroll to position [208, 0]
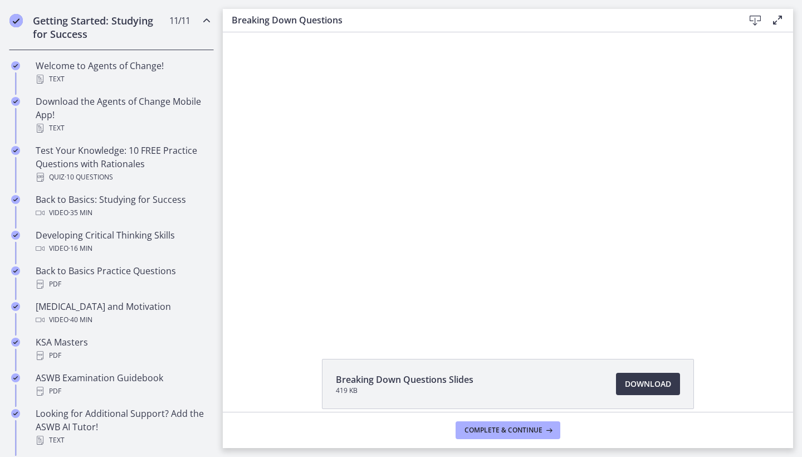
click at [202, 21] on icon "Chapters" at bounding box center [206, 20] width 13 height 13
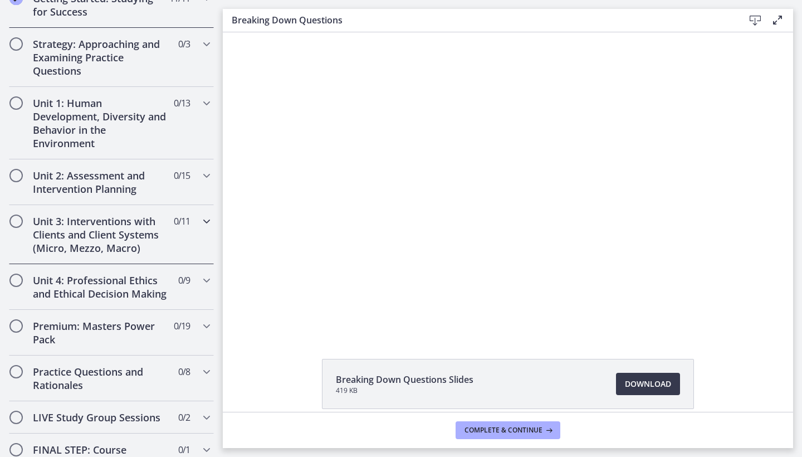
scroll to position [231, 0]
click at [205, 42] on icon "Chapters" at bounding box center [206, 42] width 13 height 13
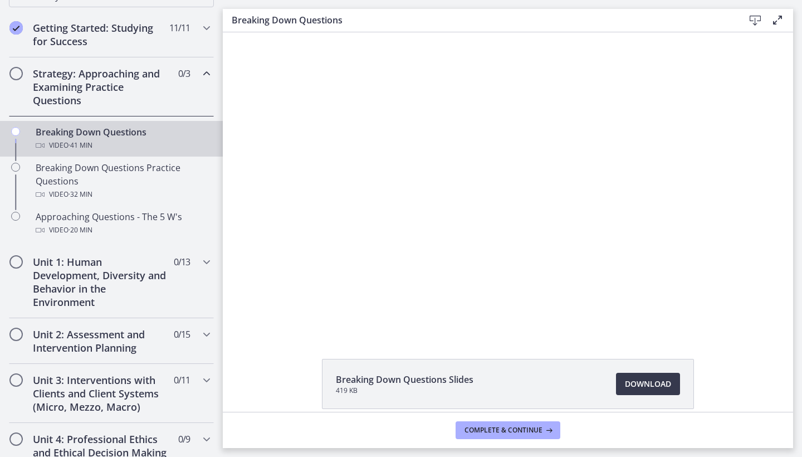
scroll to position [206, 0]
